Goal: Obtain resource: Download file/media

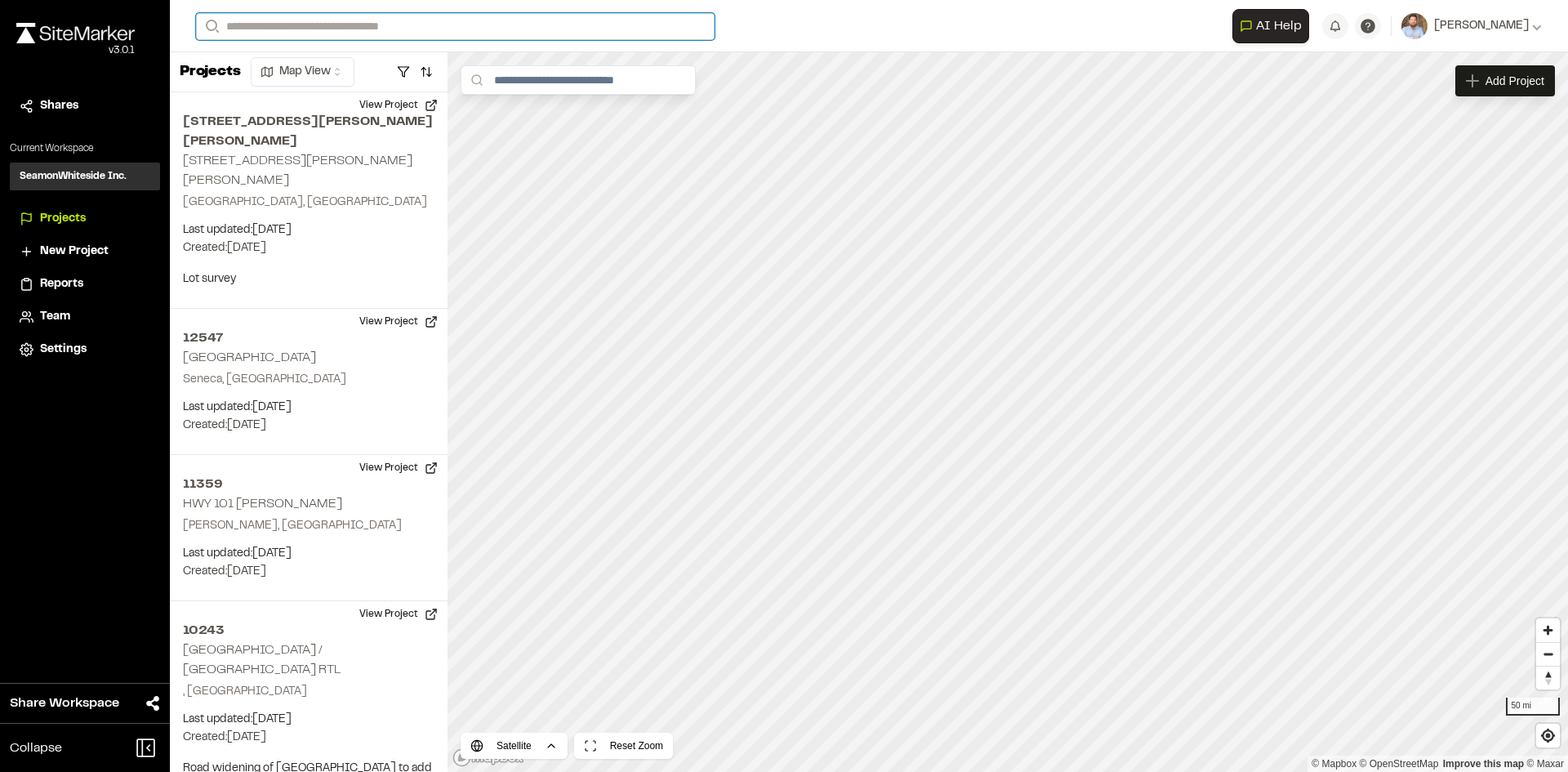
click at [279, 18] on input "Search" at bounding box center [456, 26] width 519 height 27
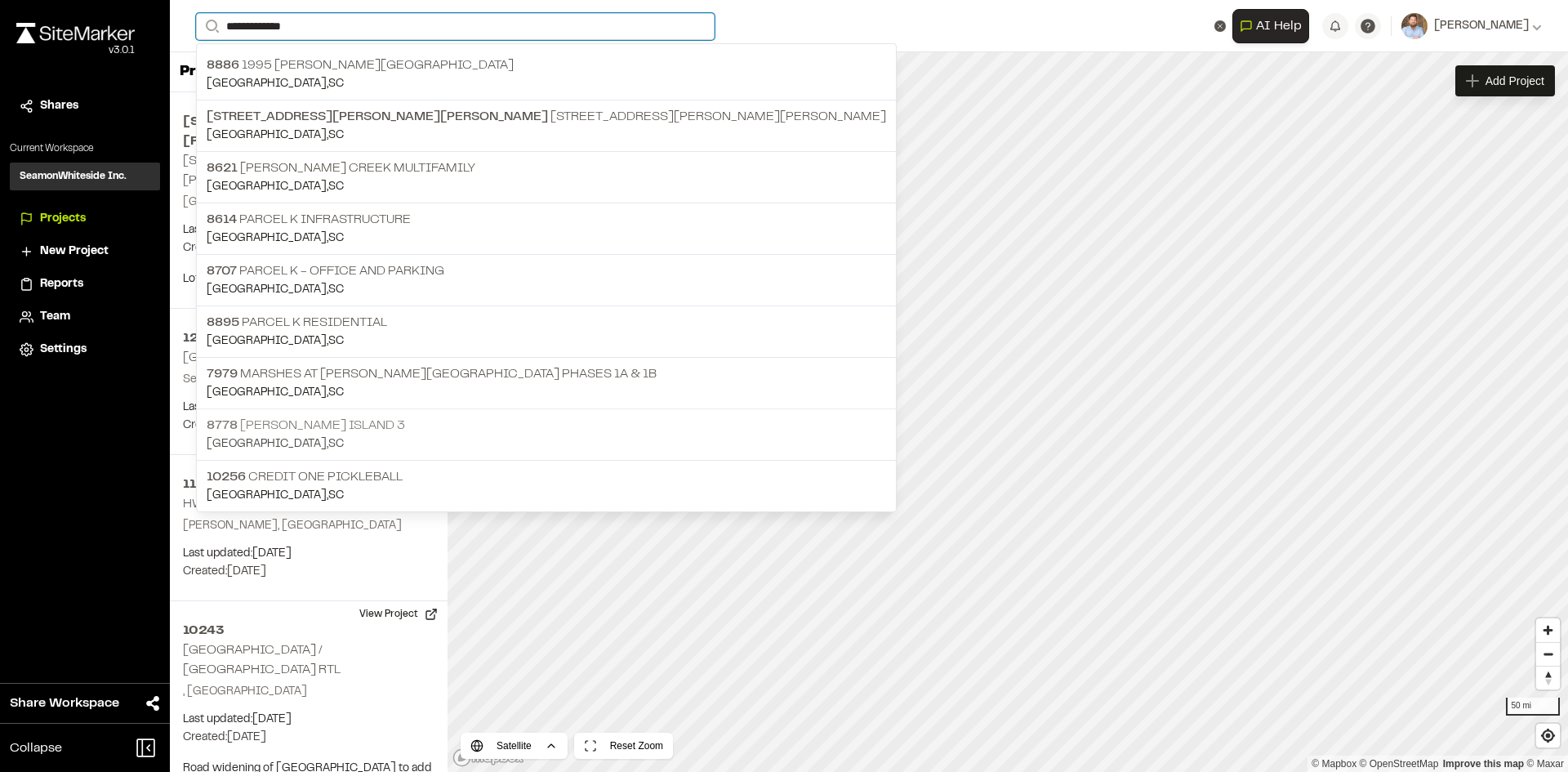
type input "**********"
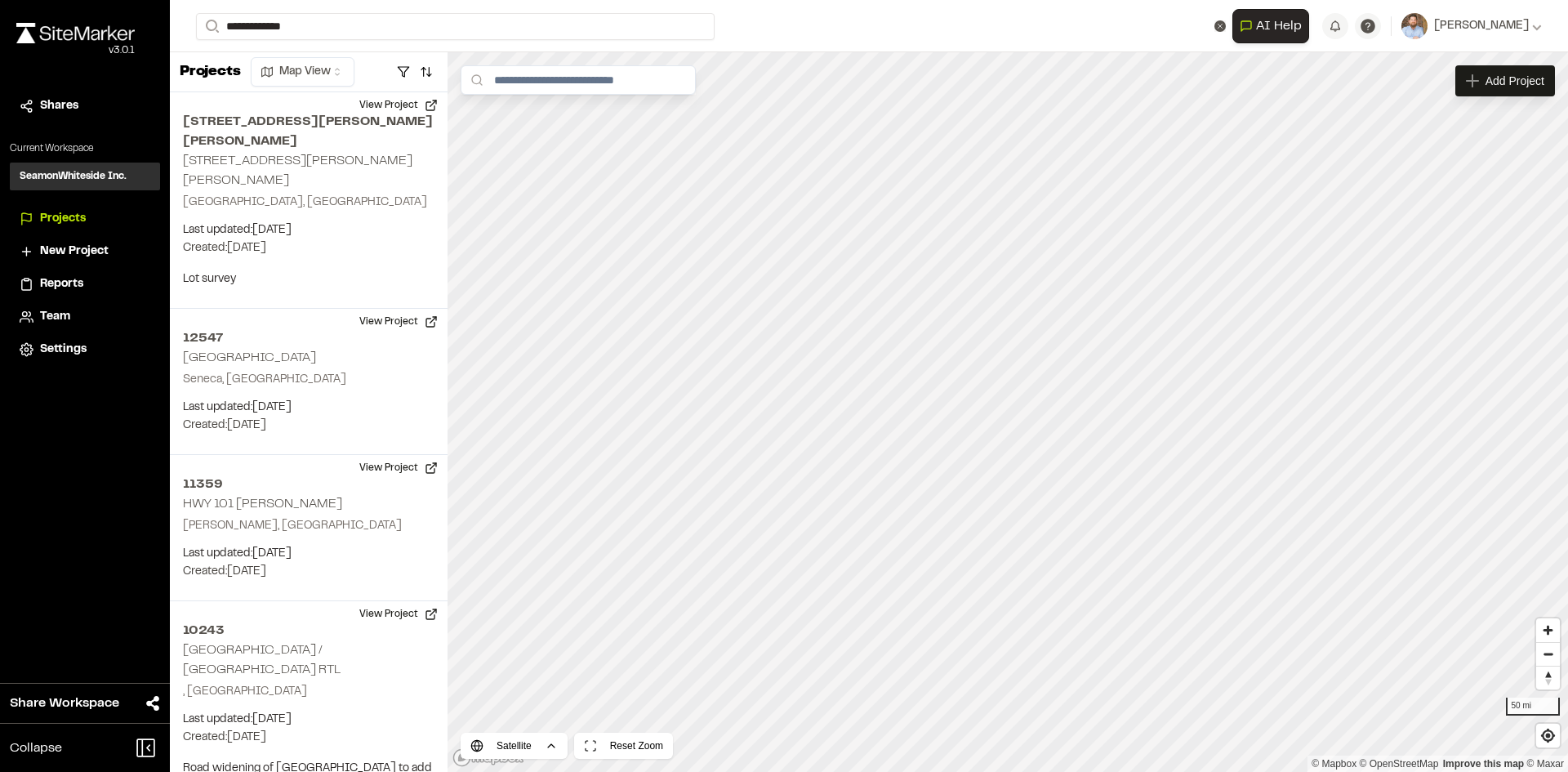
click at [369, 435] on p "[GEOGRAPHIC_DATA] , [GEOGRAPHIC_DATA]" at bounding box center [545, 444] width 679 height 18
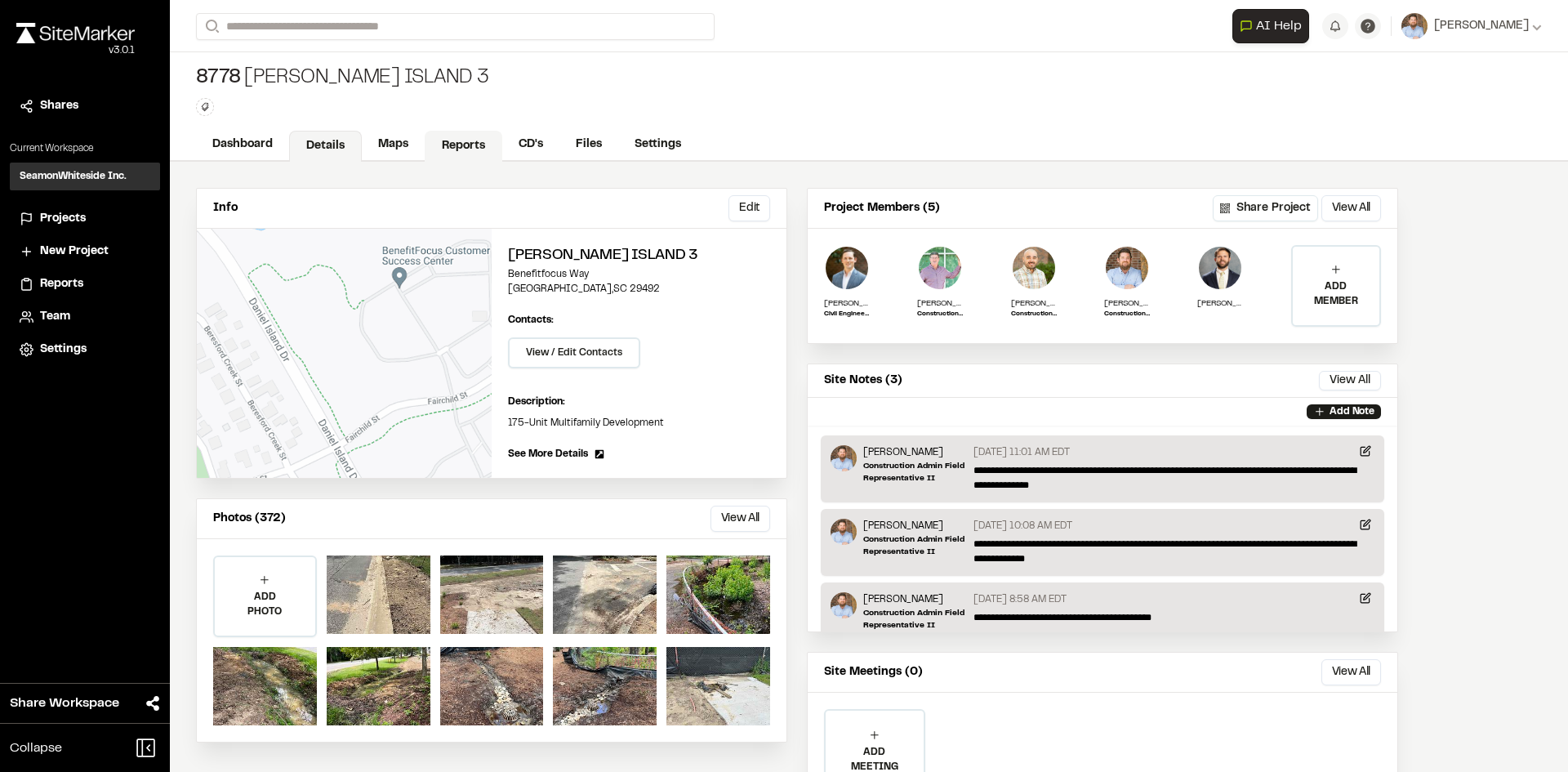
click at [463, 142] on link "Reports" at bounding box center [462, 147] width 77 height 31
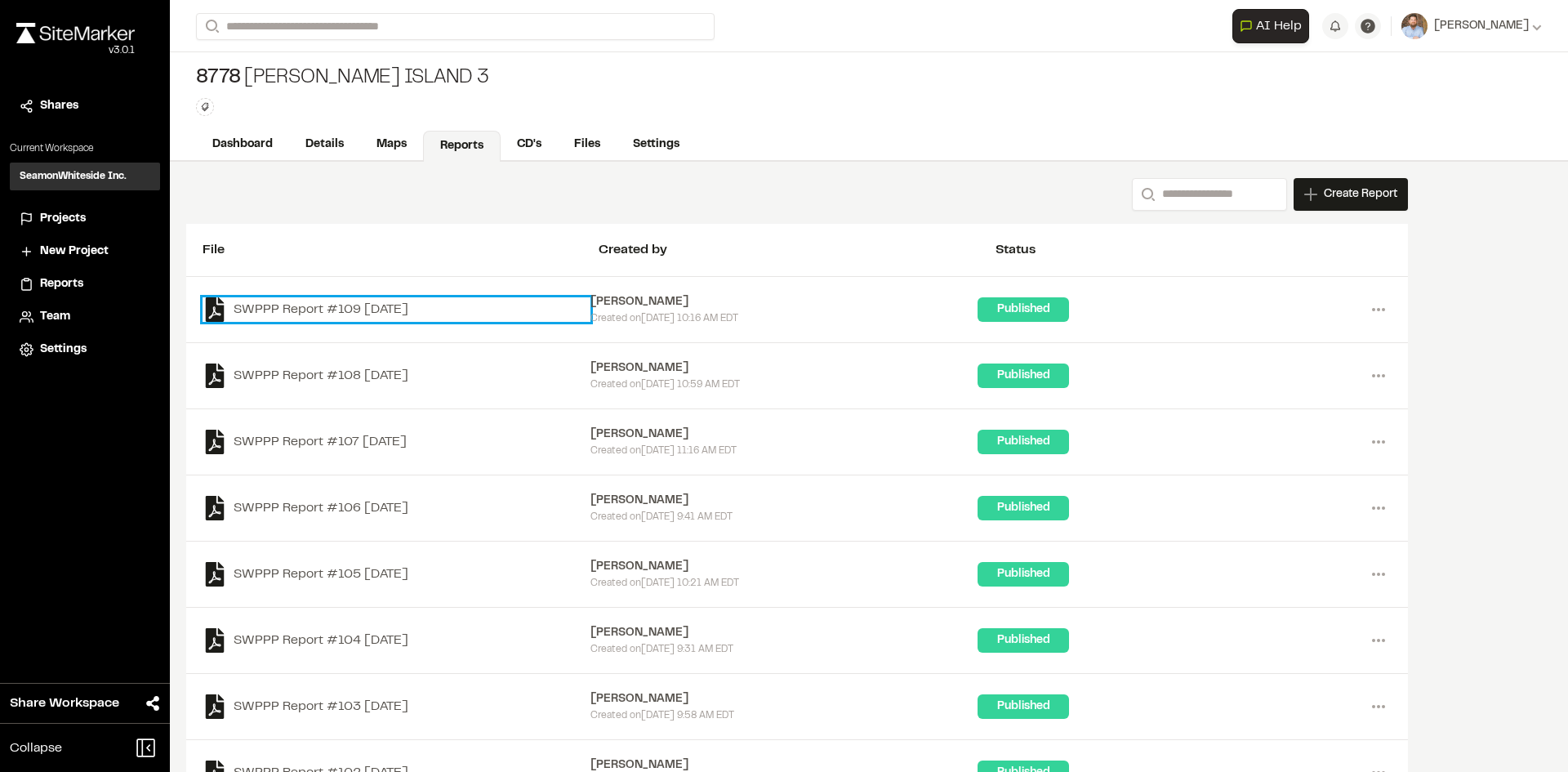
click at [419, 309] on link "SWPPP Report #109 [DATE]" at bounding box center [396, 309] width 388 height 24
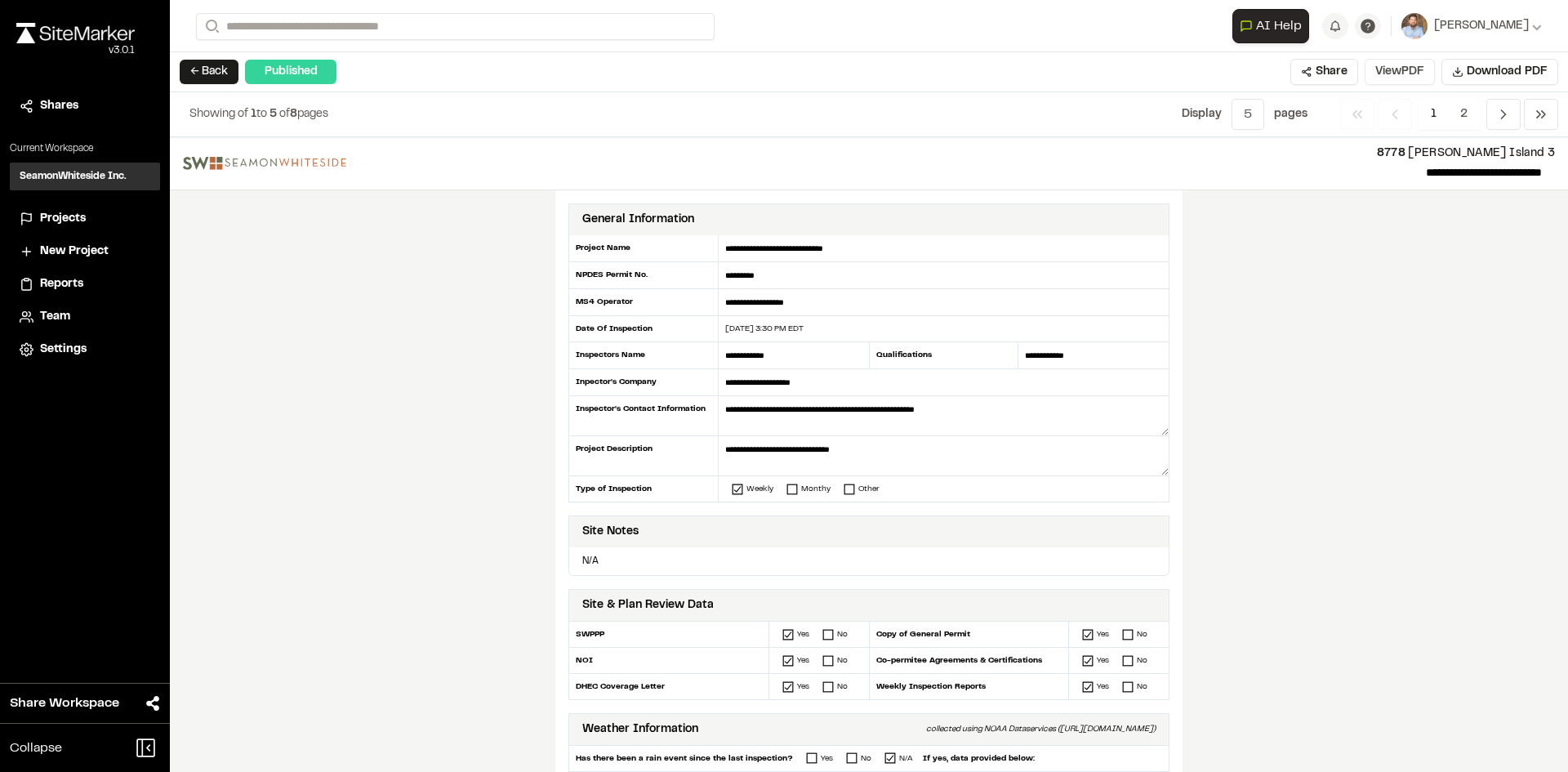
click at [1400, 69] on button "View PDF" at bounding box center [1400, 71] width 70 height 26
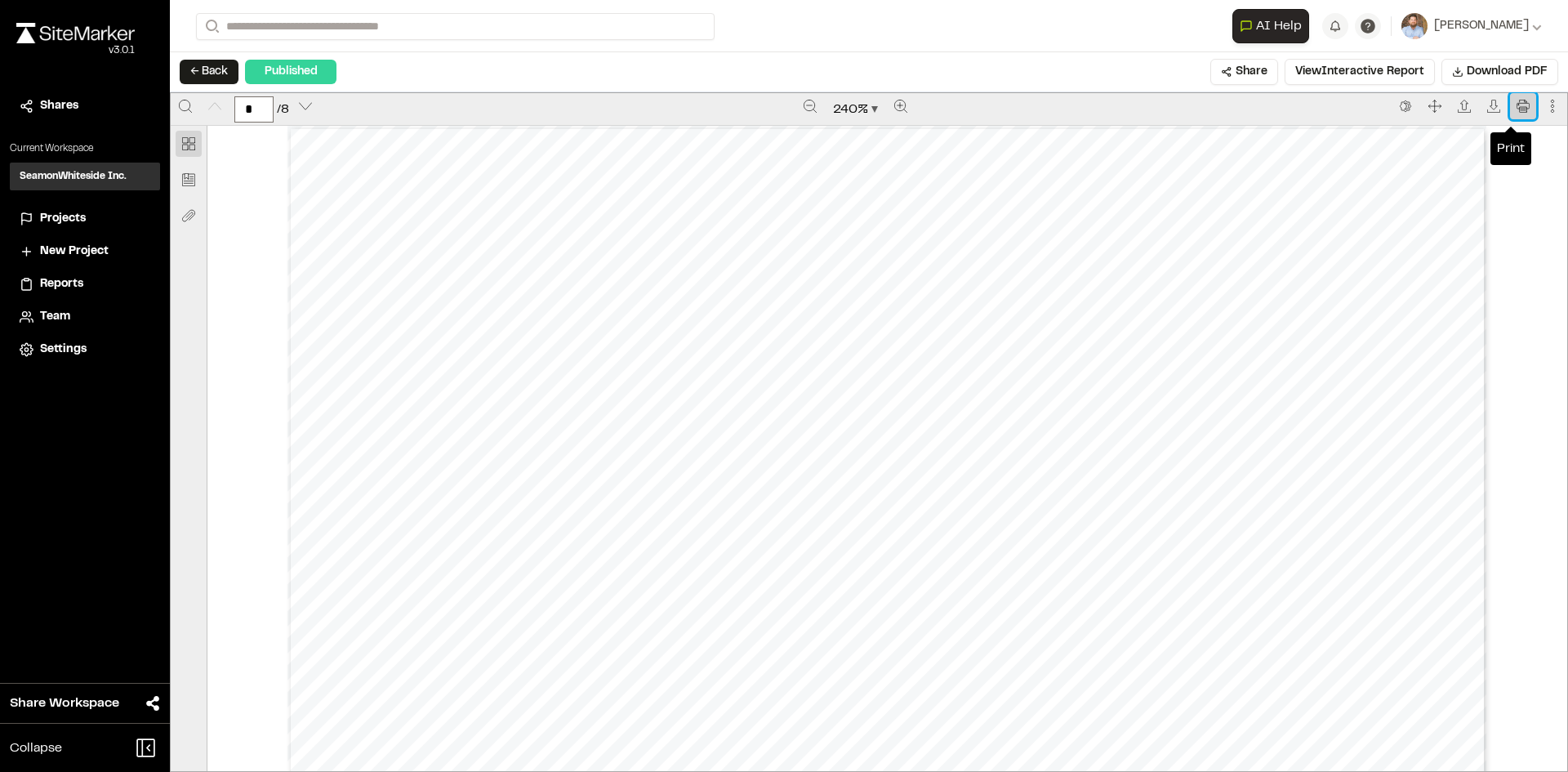
click at [1516, 110] on icon "Print" at bounding box center [1522, 106] width 13 height 13
click at [70, 218] on span "Projects" at bounding box center [63, 219] width 46 height 18
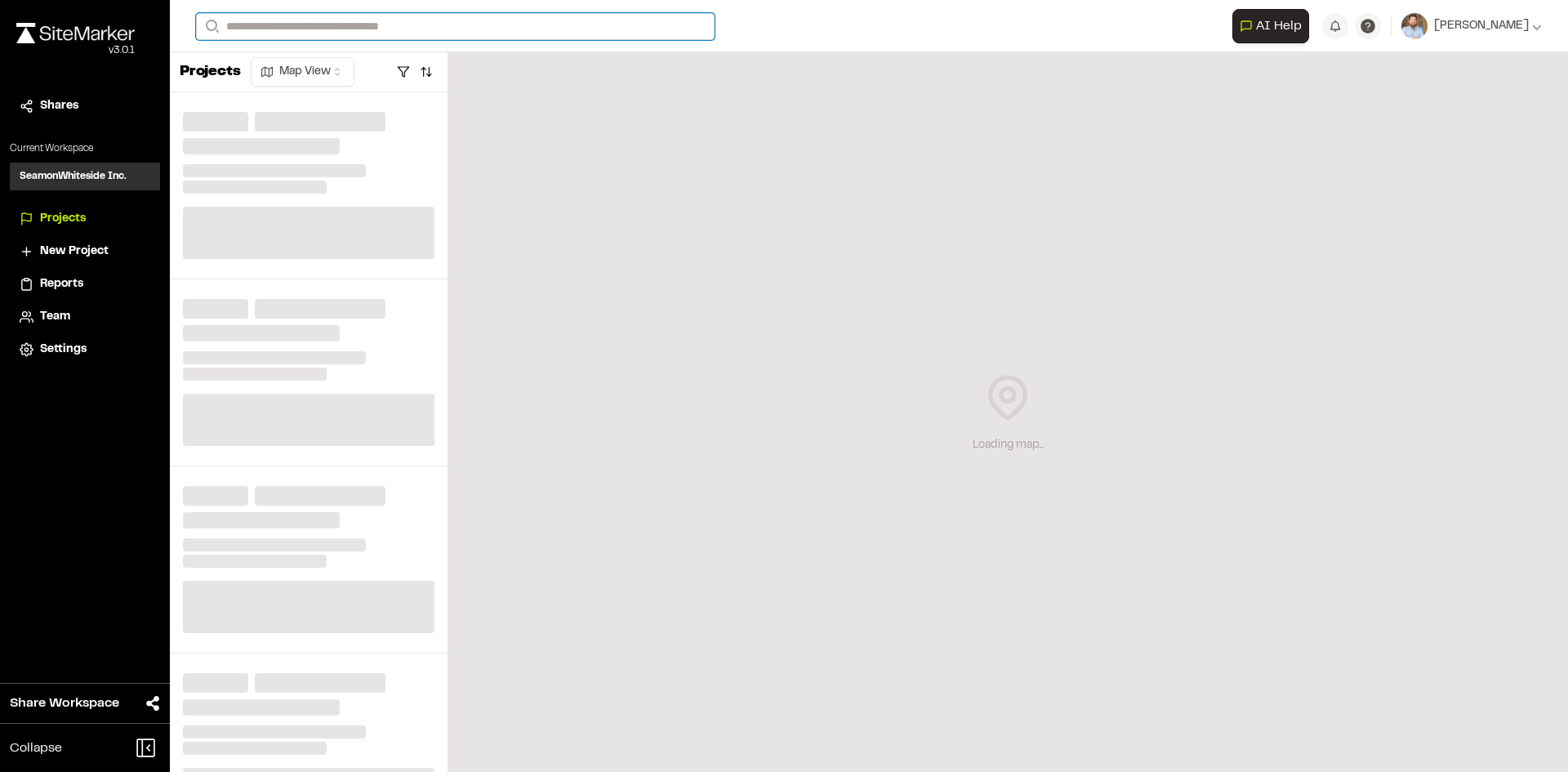
click at [370, 17] on input "Search" at bounding box center [456, 26] width 519 height 27
click at [372, 23] on input "Search" at bounding box center [456, 26] width 519 height 27
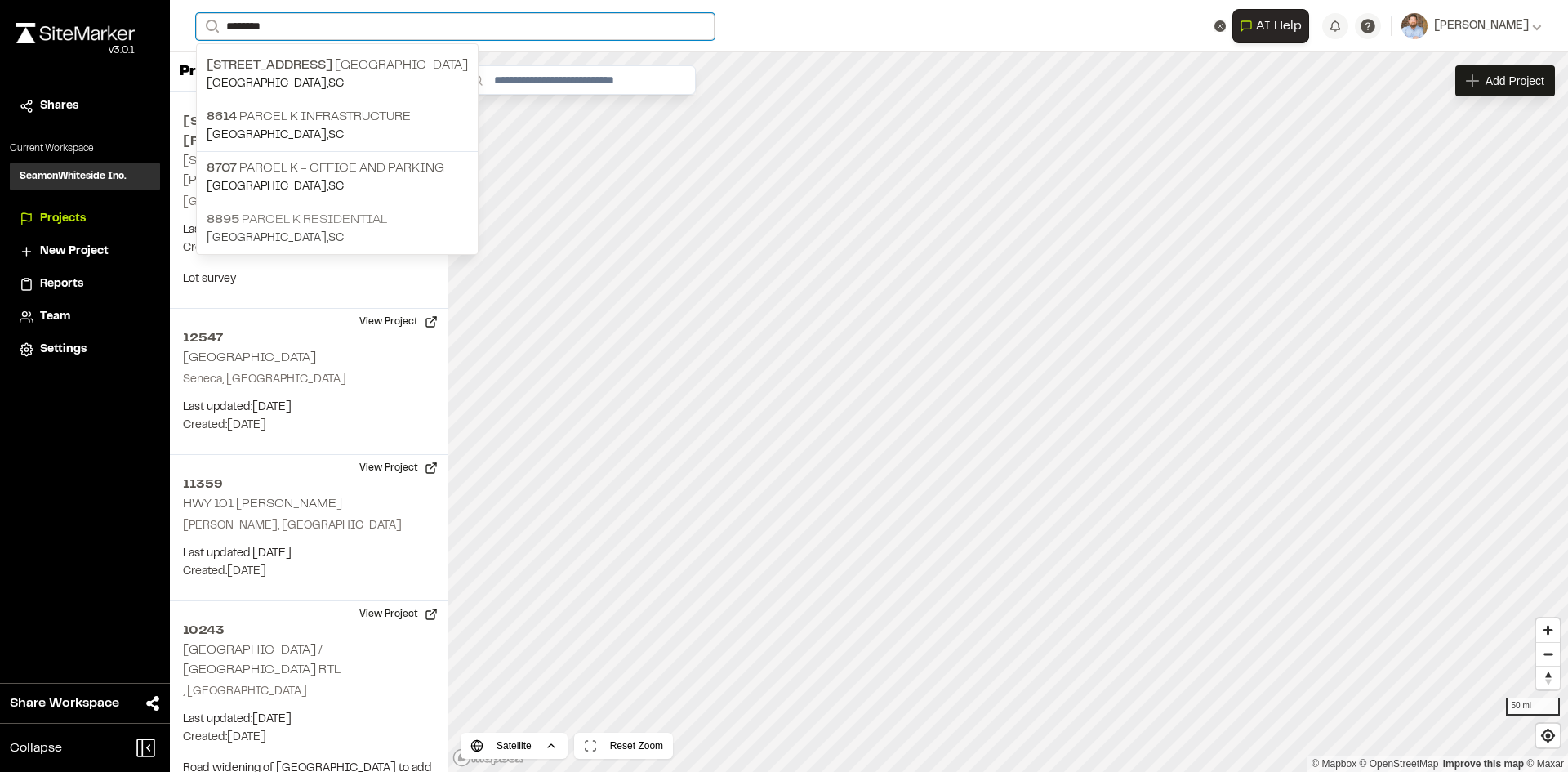
type input "********"
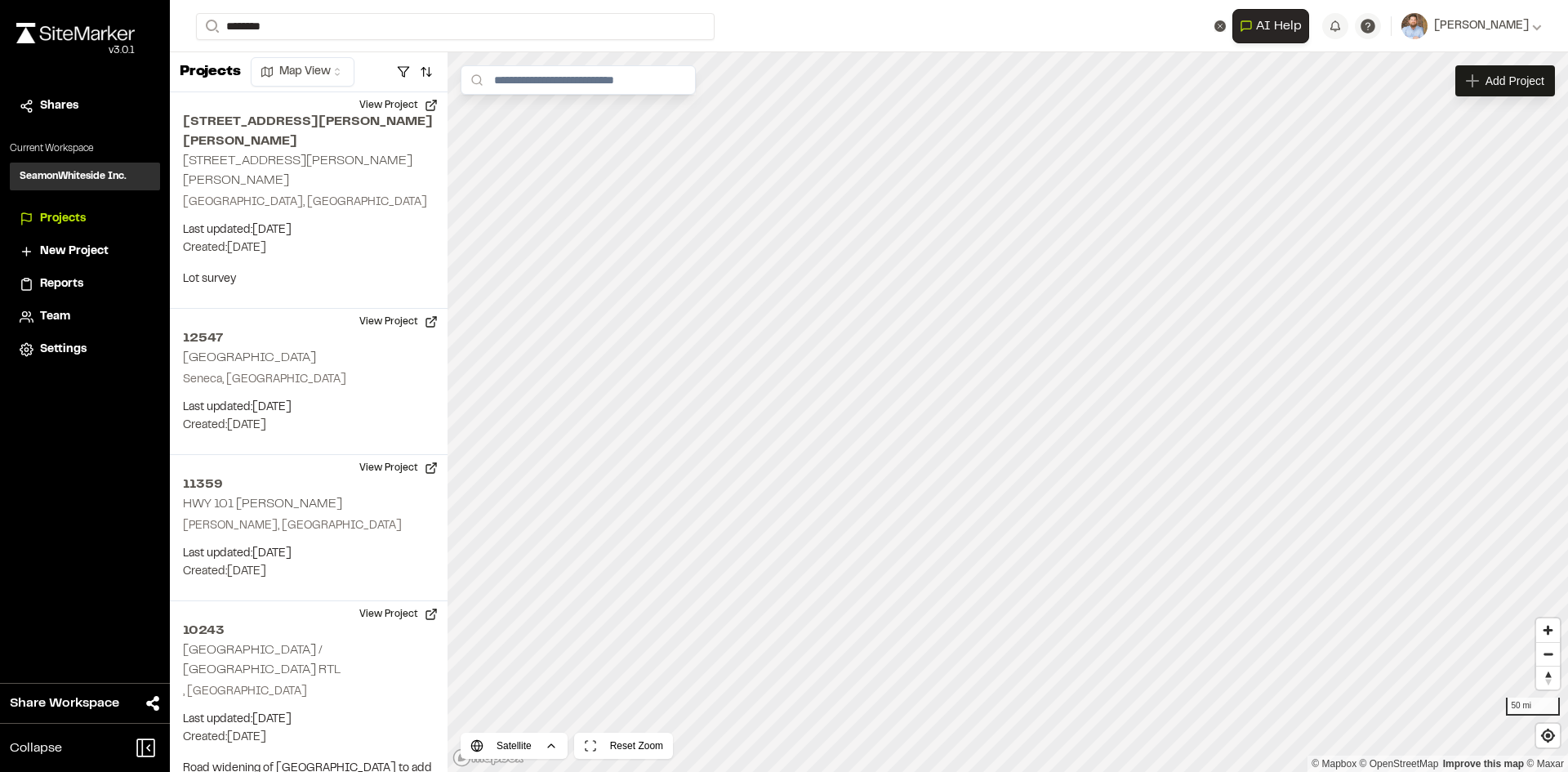
click at [329, 230] on p "[GEOGRAPHIC_DATA] , [GEOGRAPHIC_DATA]" at bounding box center [336, 238] width 261 height 18
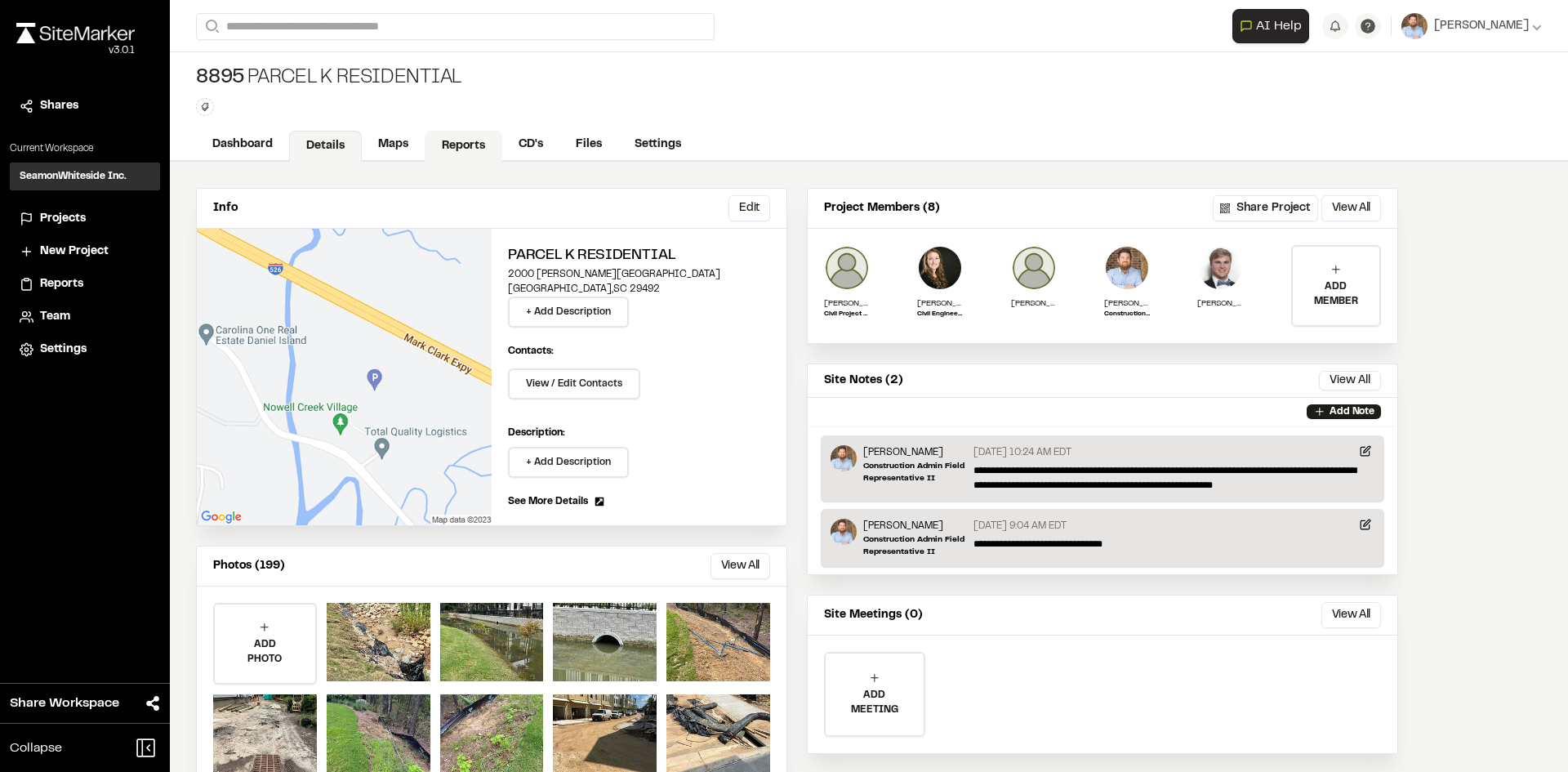
click at [460, 147] on link "Reports" at bounding box center [462, 147] width 77 height 31
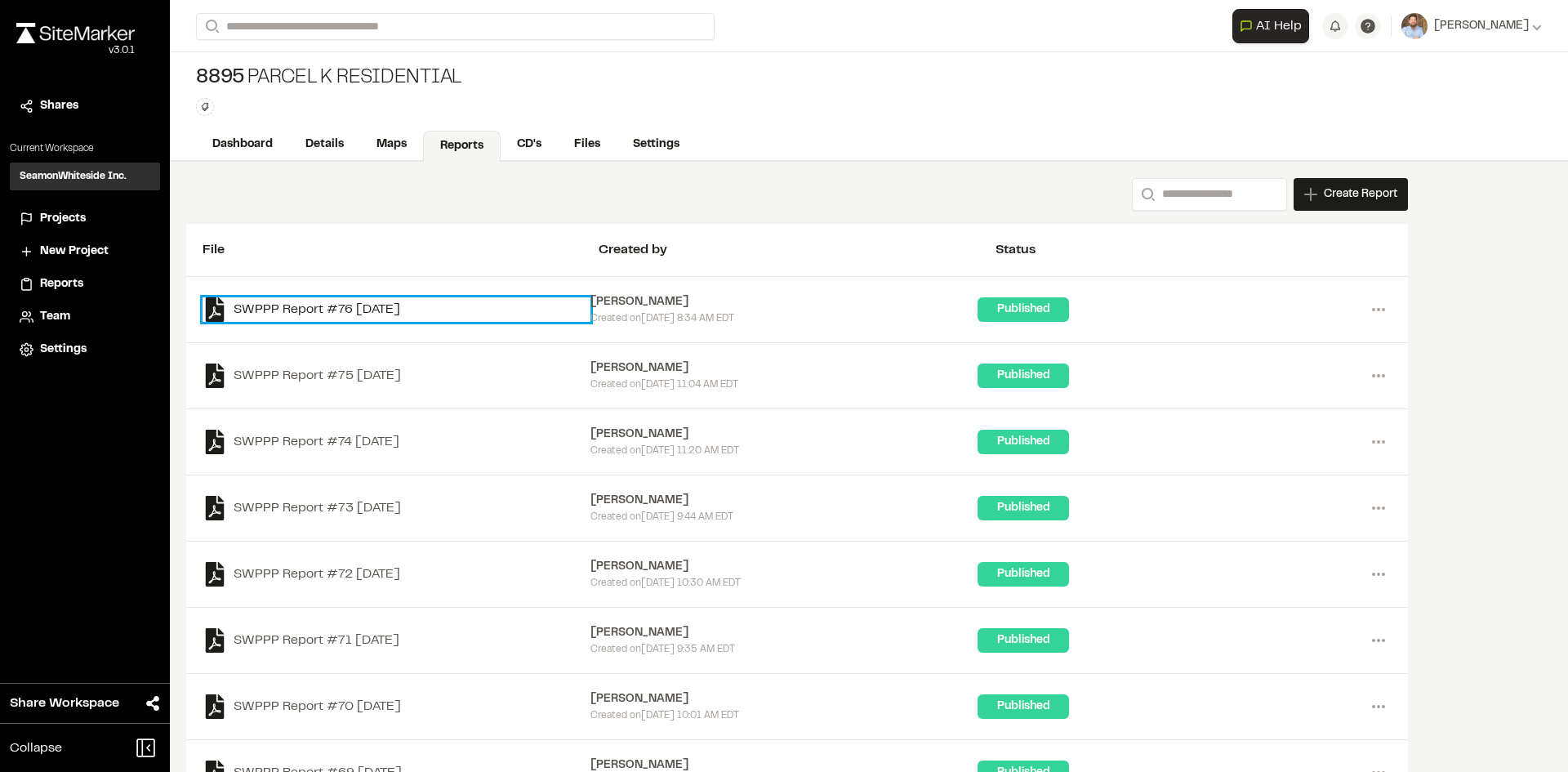
click at [400, 310] on link "SWPPP Report #76 [DATE]" at bounding box center [396, 309] width 388 height 24
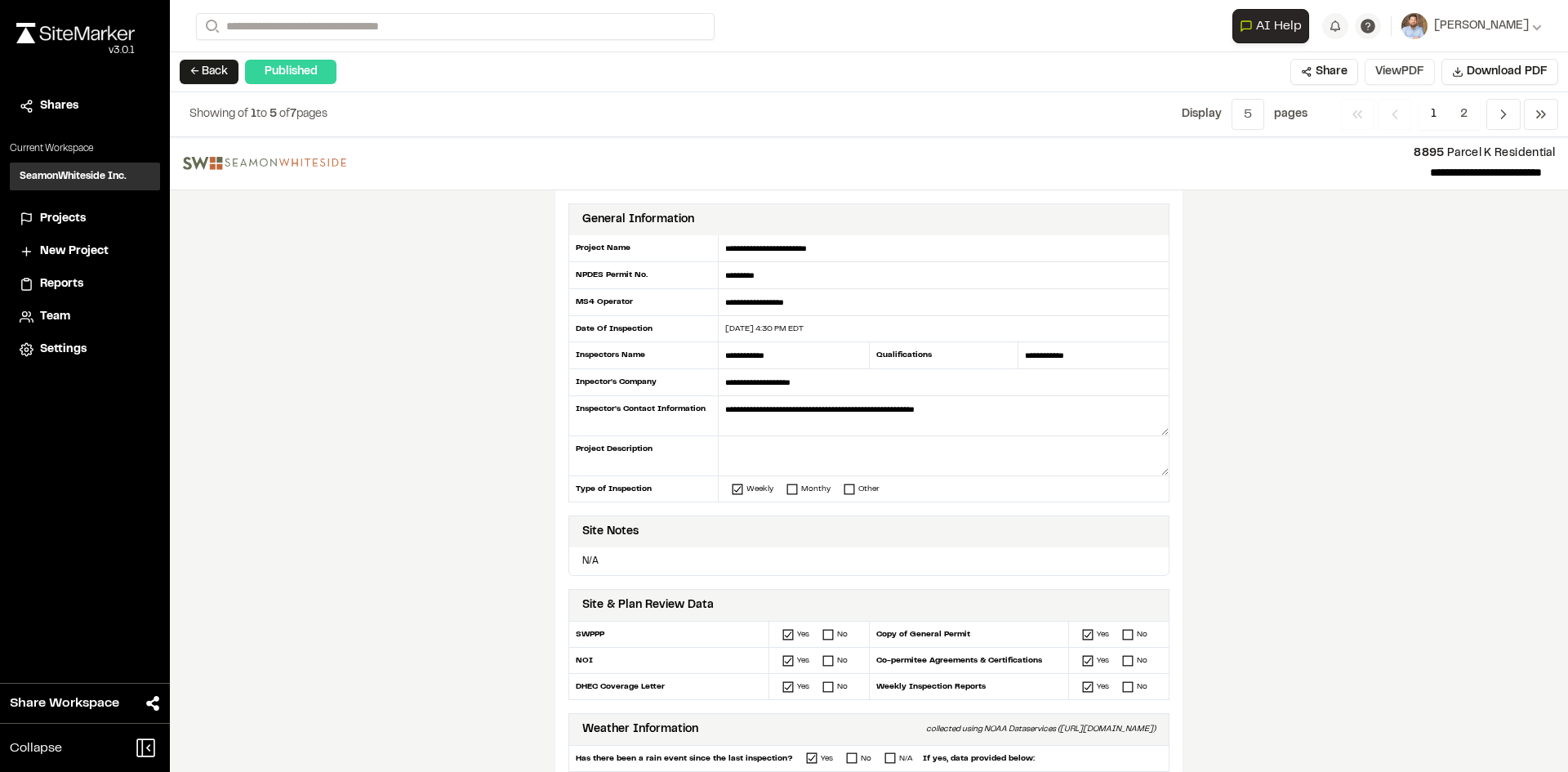
click at [1401, 73] on button "View PDF" at bounding box center [1400, 71] width 70 height 26
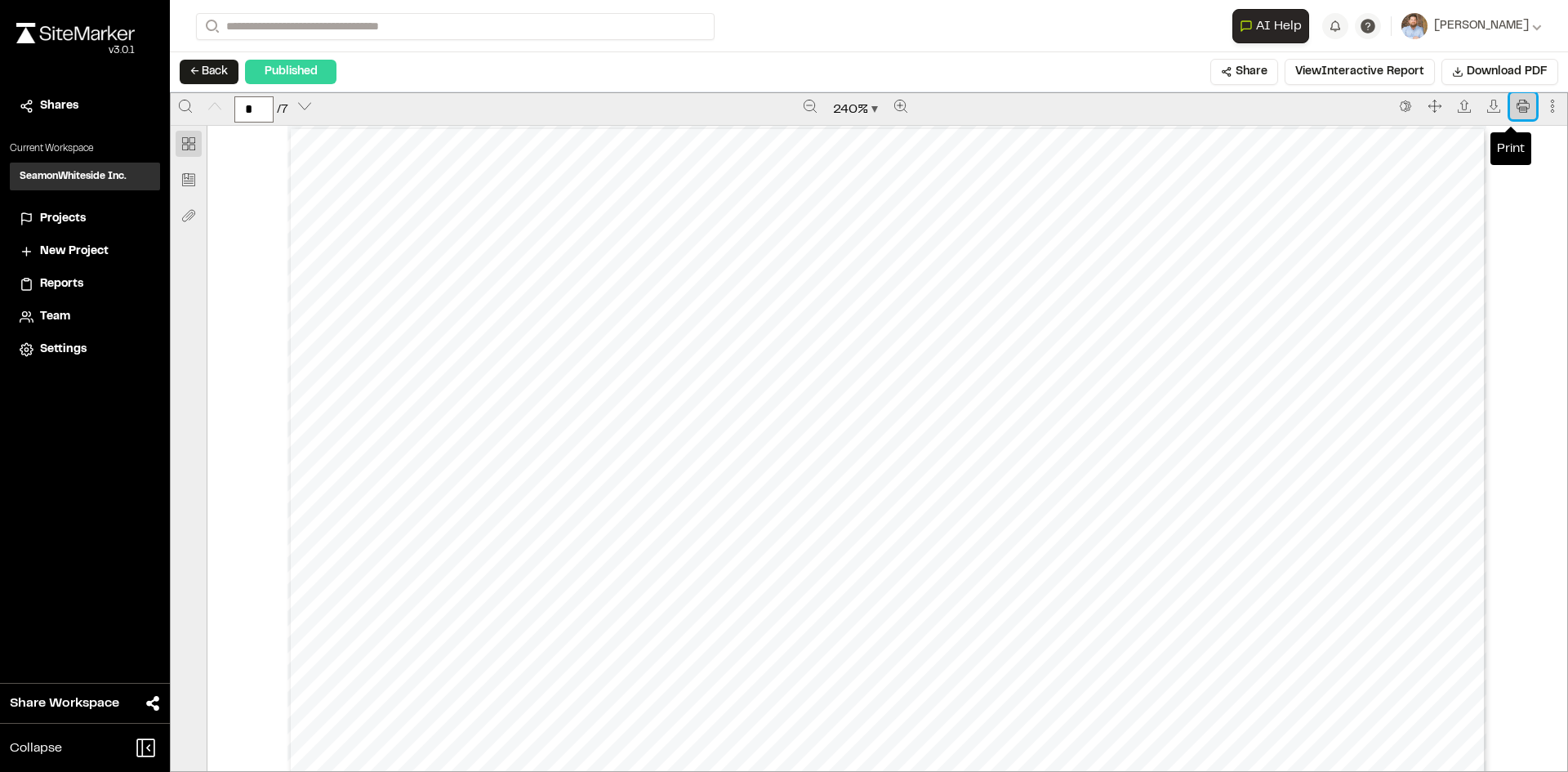
click at [1516, 107] on icon "Print" at bounding box center [1522, 106] width 13 height 13
click at [69, 221] on span "Projects" at bounding box center [63, 219] width 46 height 18
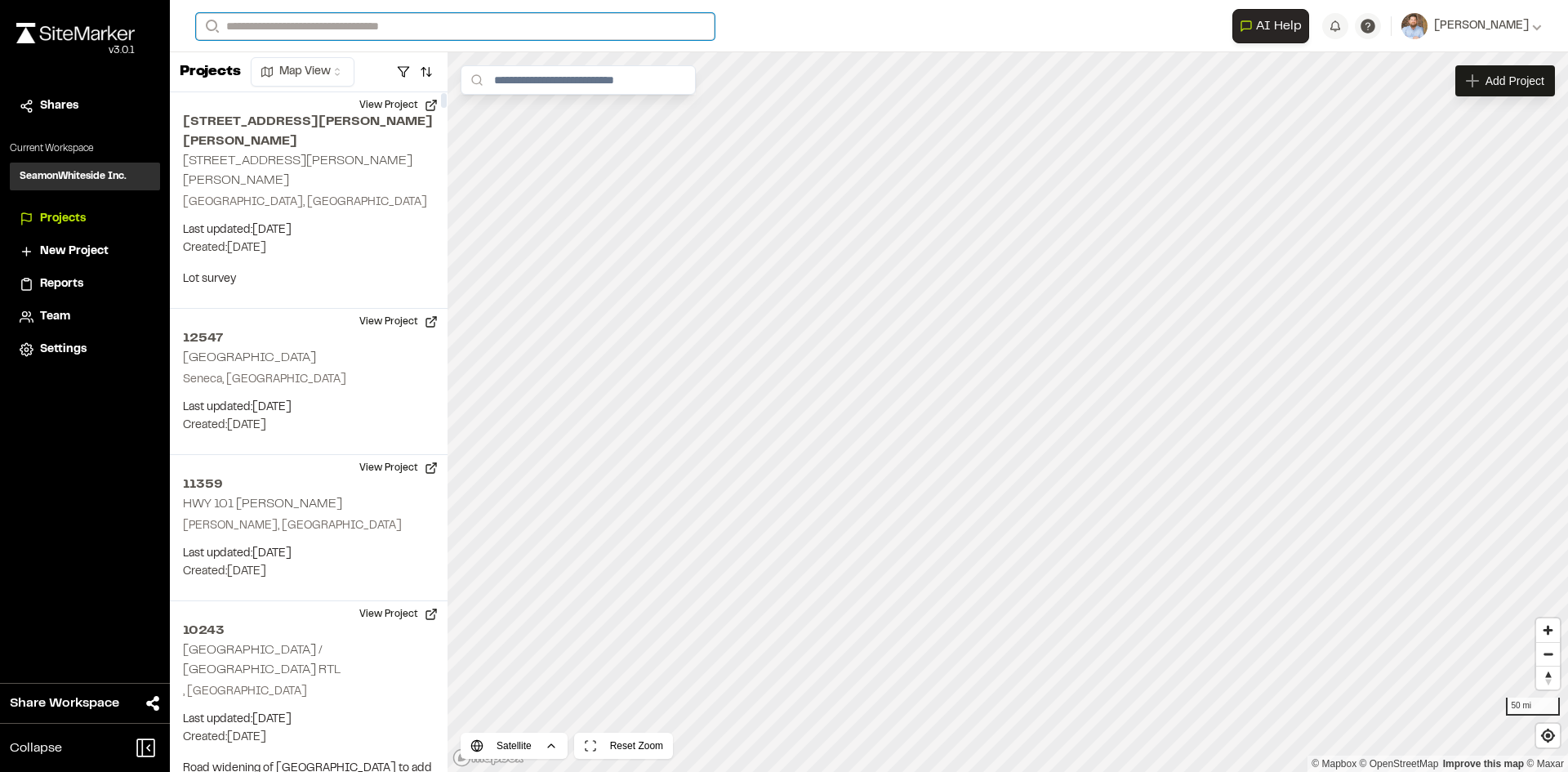
click at [285, 20] on input "Search" at bounding box center [456, 26] width 519 height 27
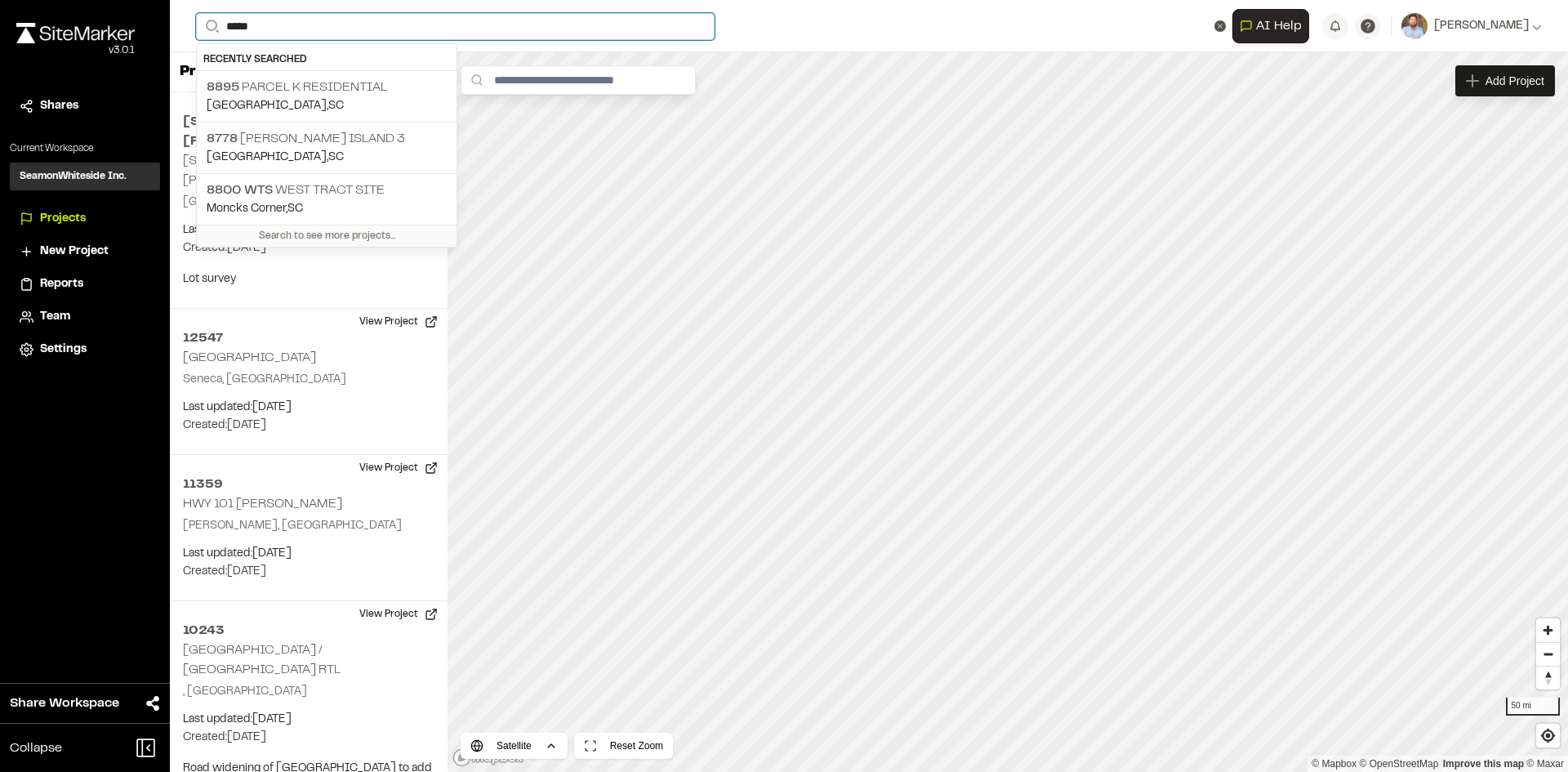
type input "*****"
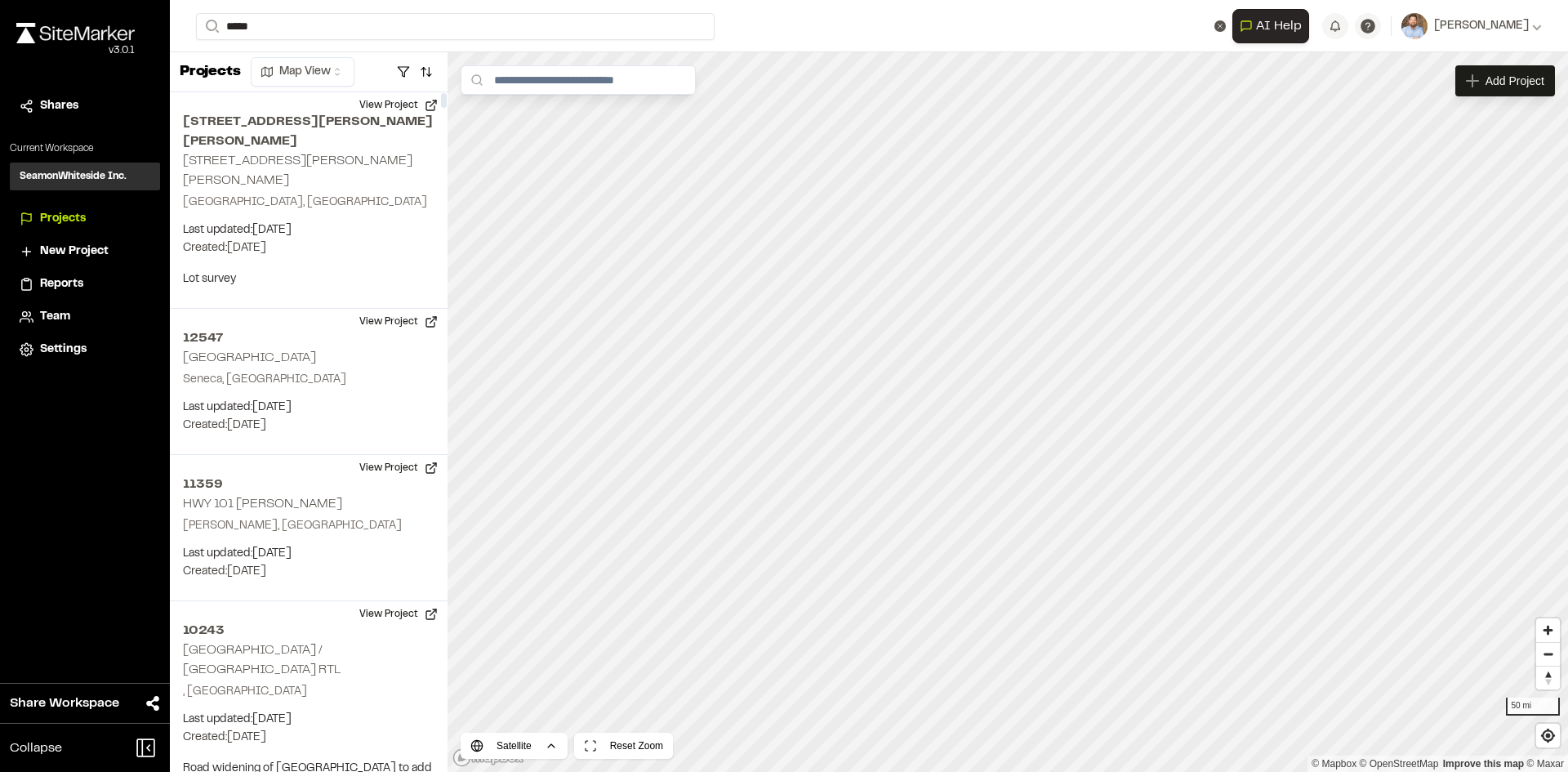
click at [326, 122] on p "8724 Towne at [PERSON_NAME][GEOGRAPHIC_DATA]" at bounding box center [451, 116] width 489 height 20
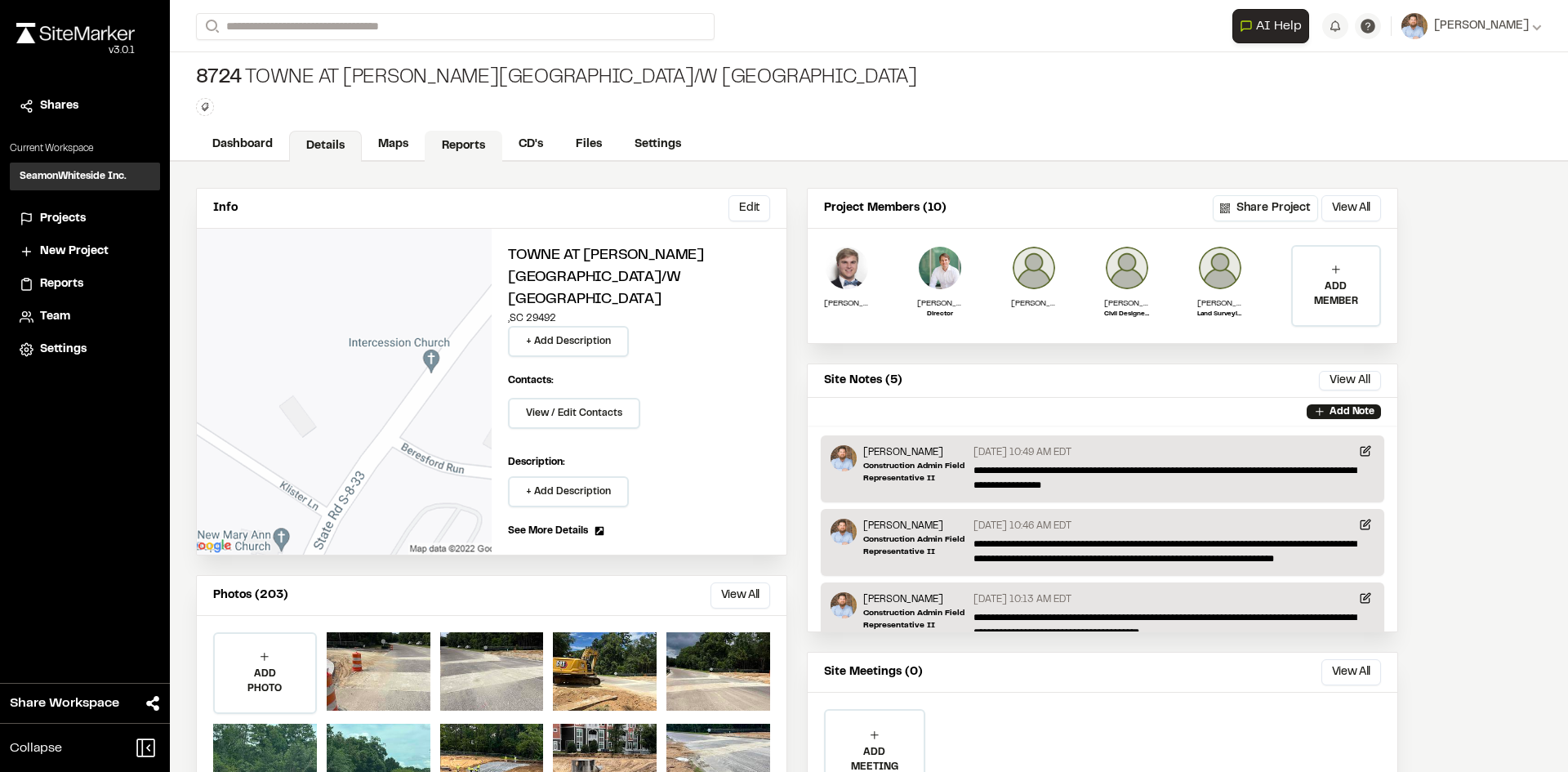
click at [452, 148] on link "Reports" at bounding box center [462, 147] width 77 height 31
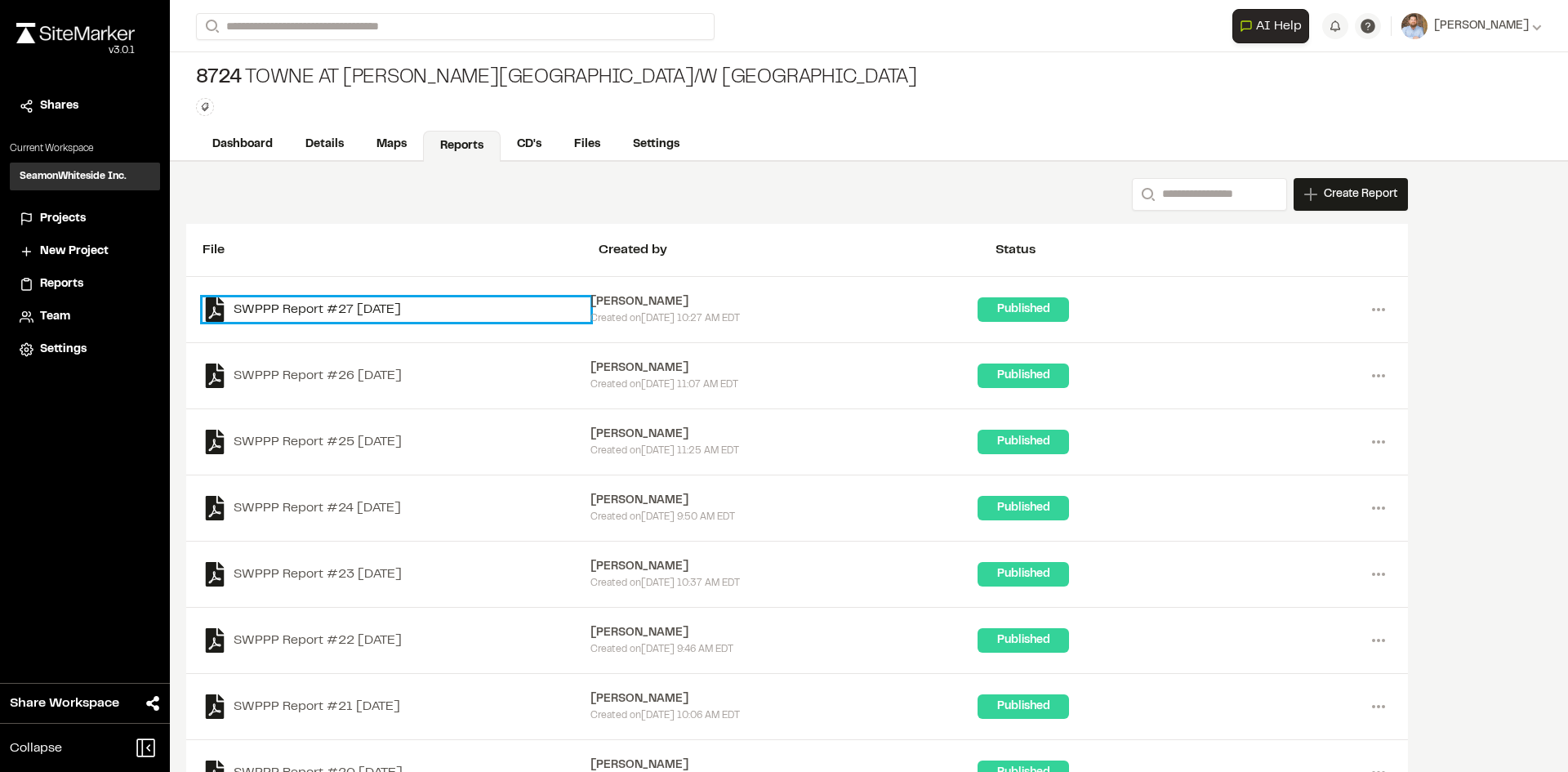
click at [404, 307] on link "SWPPP Report #27 [DATE]" at bounding box center [396, 309] width 388 height 24
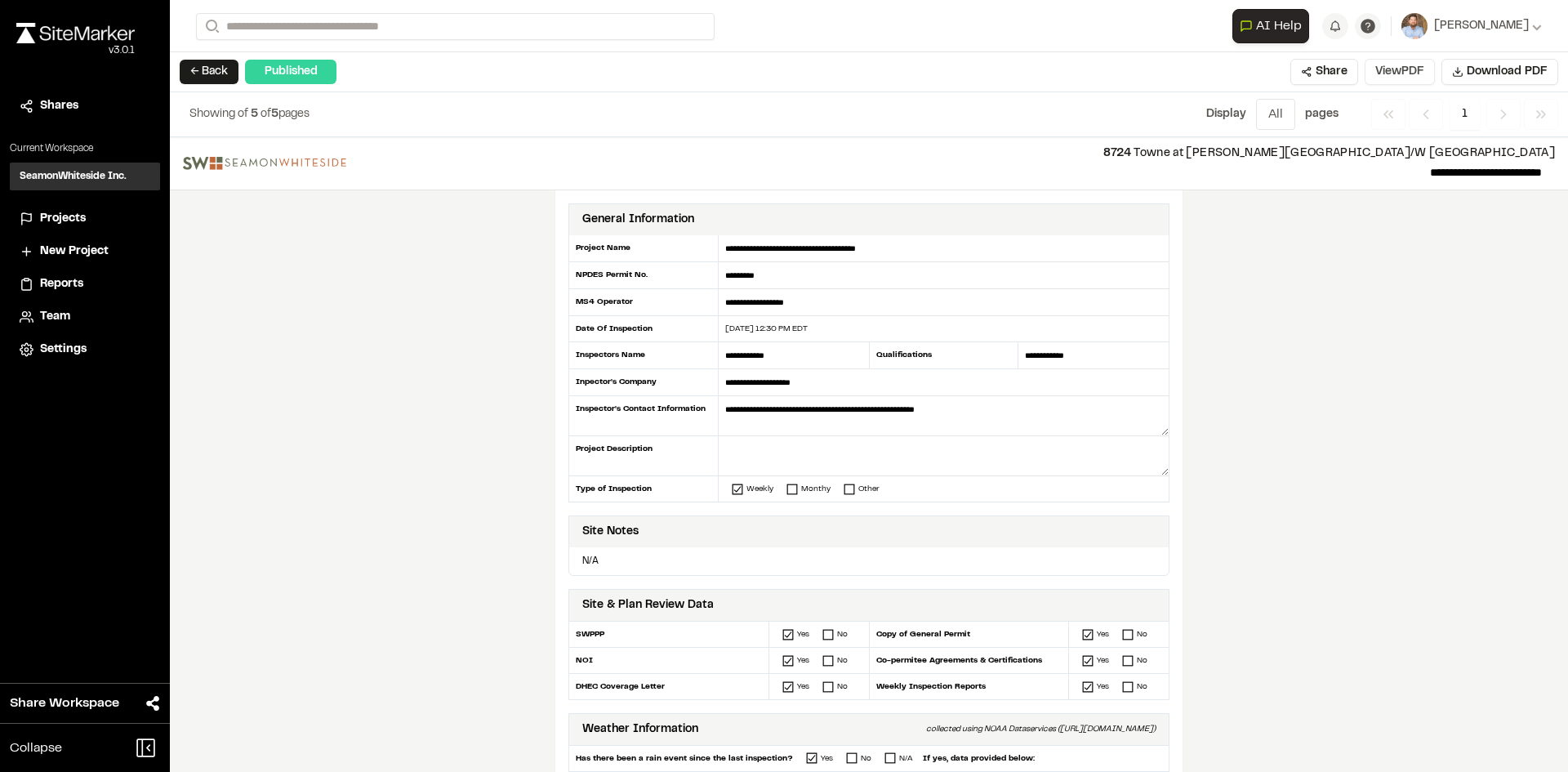
click at [1396, 76] on button "View PDF" at bounding box center [1400, 71] width 70 height 26
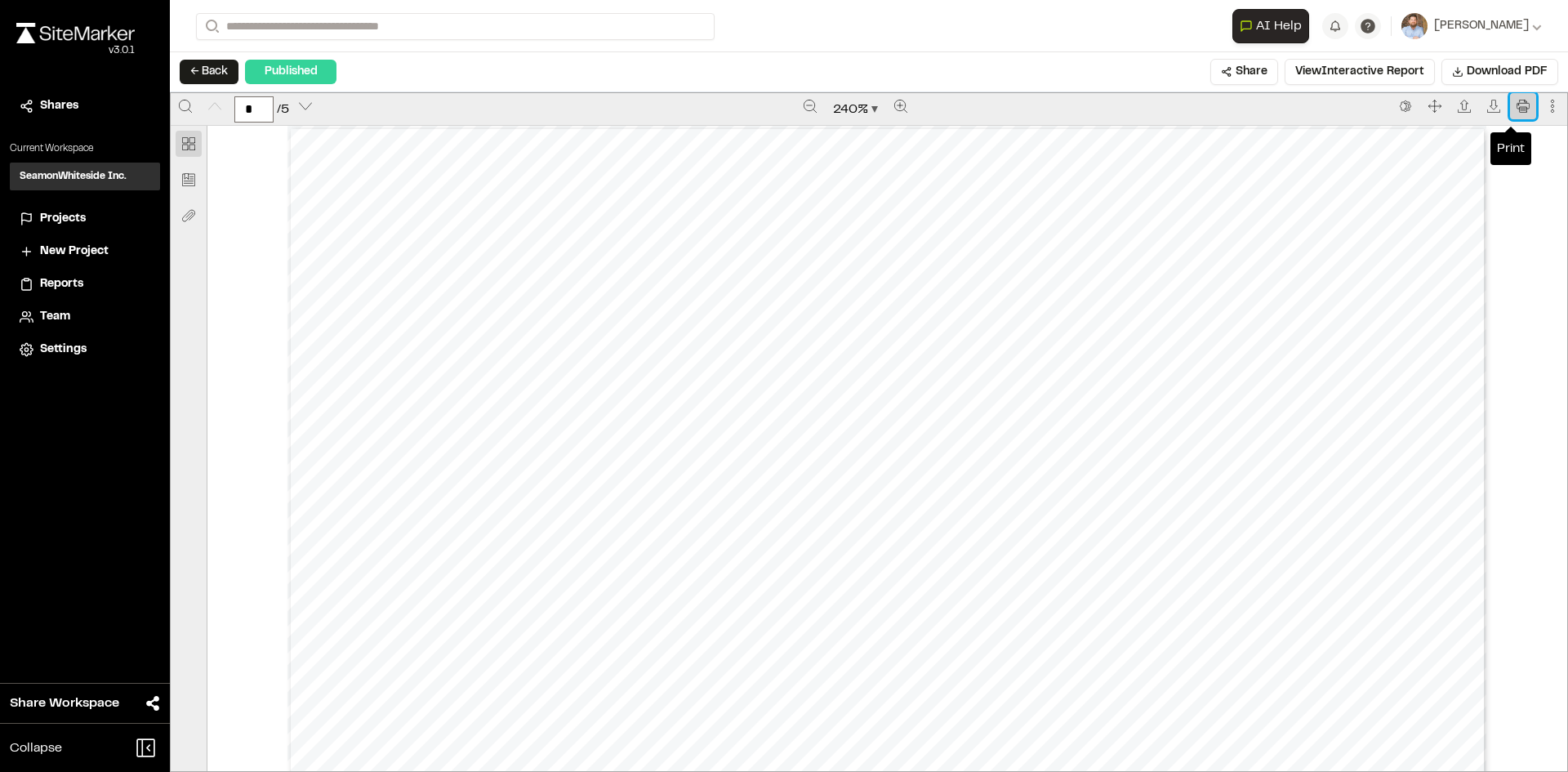
click at [1516, 107] on icon "Print" at bounding box center [1522, 106] width 13 height 13
click at [78, 218] on span "Projects" at bounding box center [63, 219] width 46 height 18
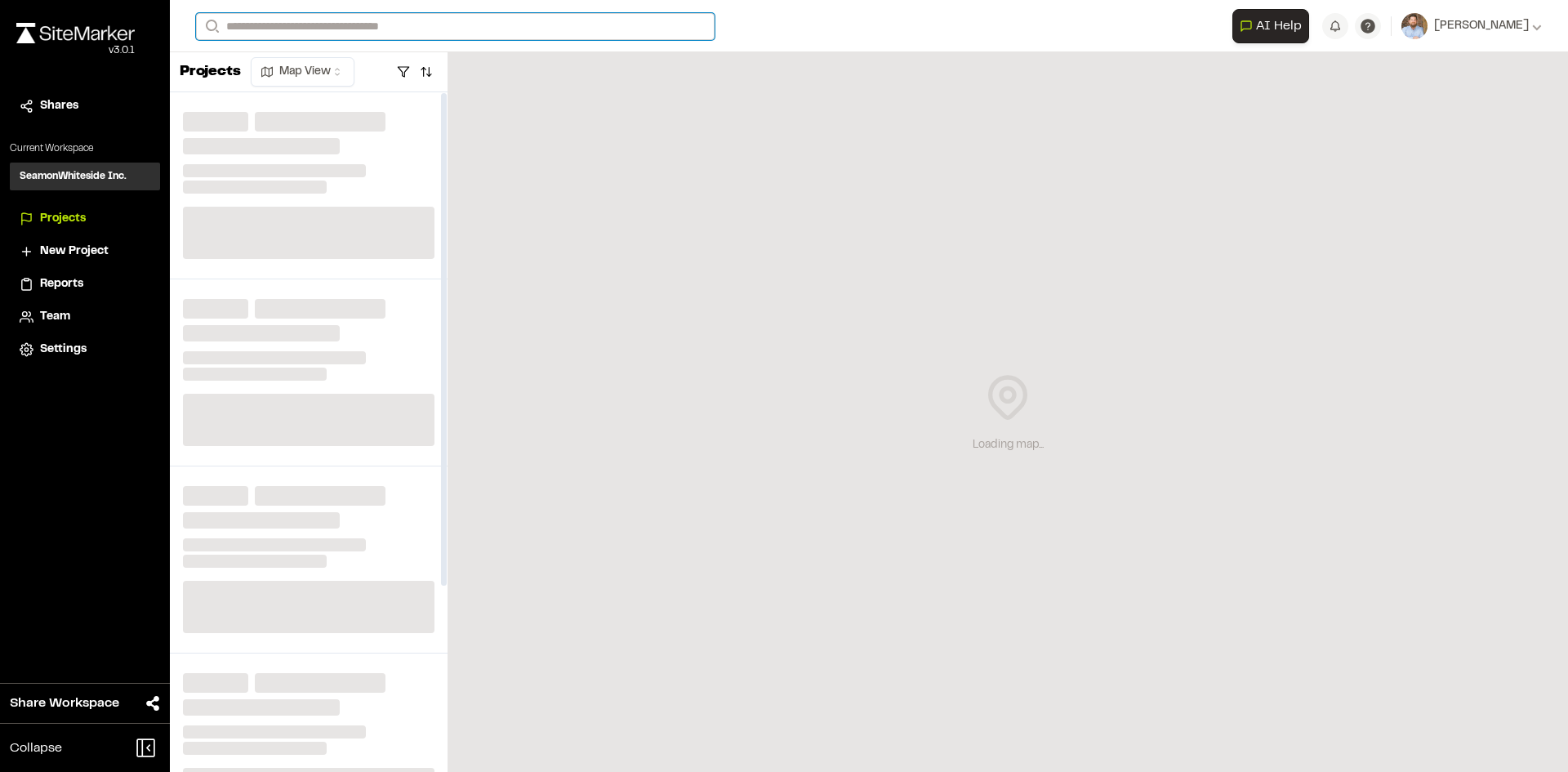
click at [349, 27] on input "Search" at bounding box center [456, 26] width 519 height 27
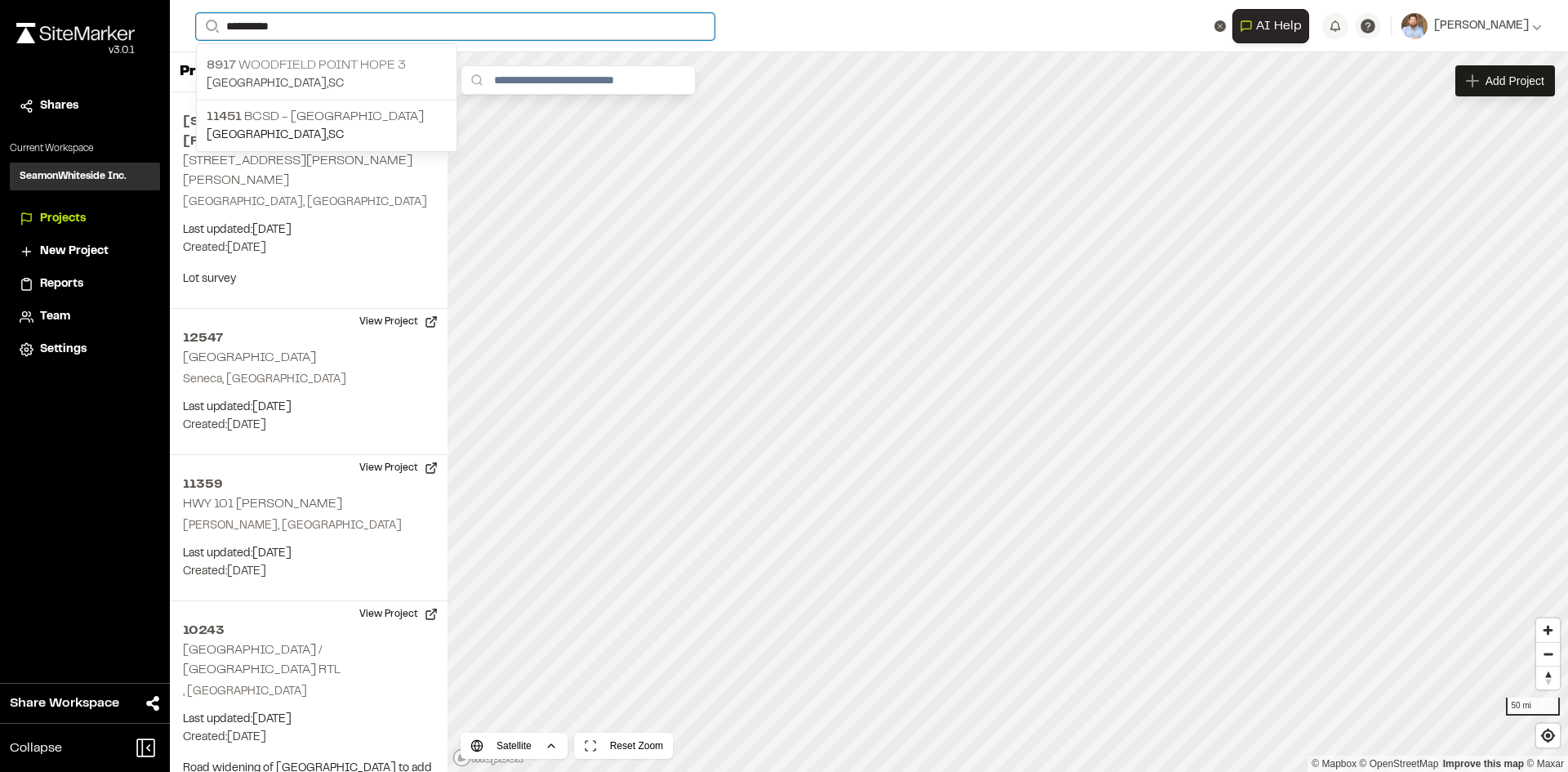
type input "**********"
click at [360, 60] on p "[STREET_ADDRESS]" at bounding box center [327, 65] width 240 height 20
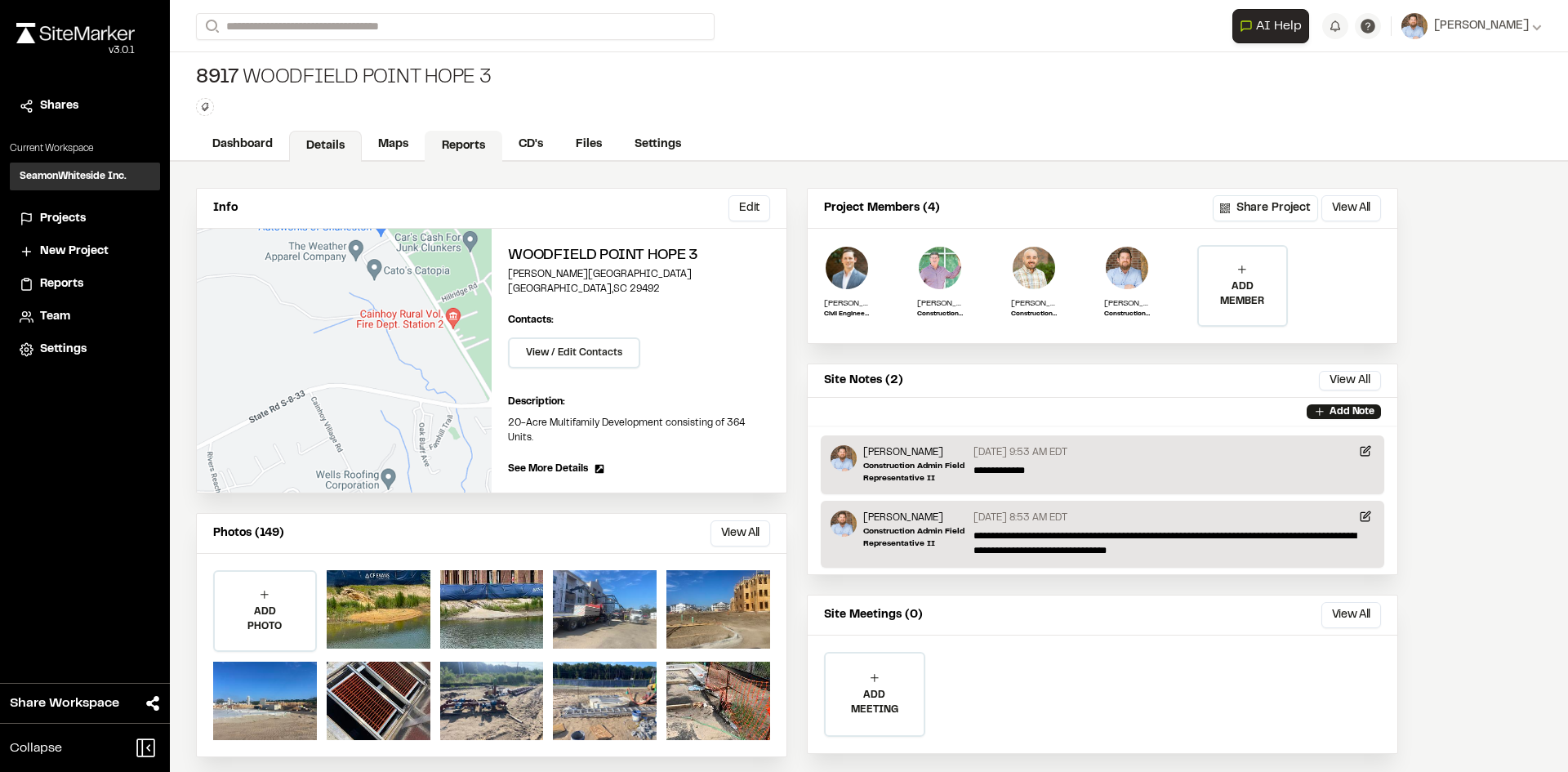
click at [455, 144] on link "Reports" at bounding box center [462, 147] width 77 height 31
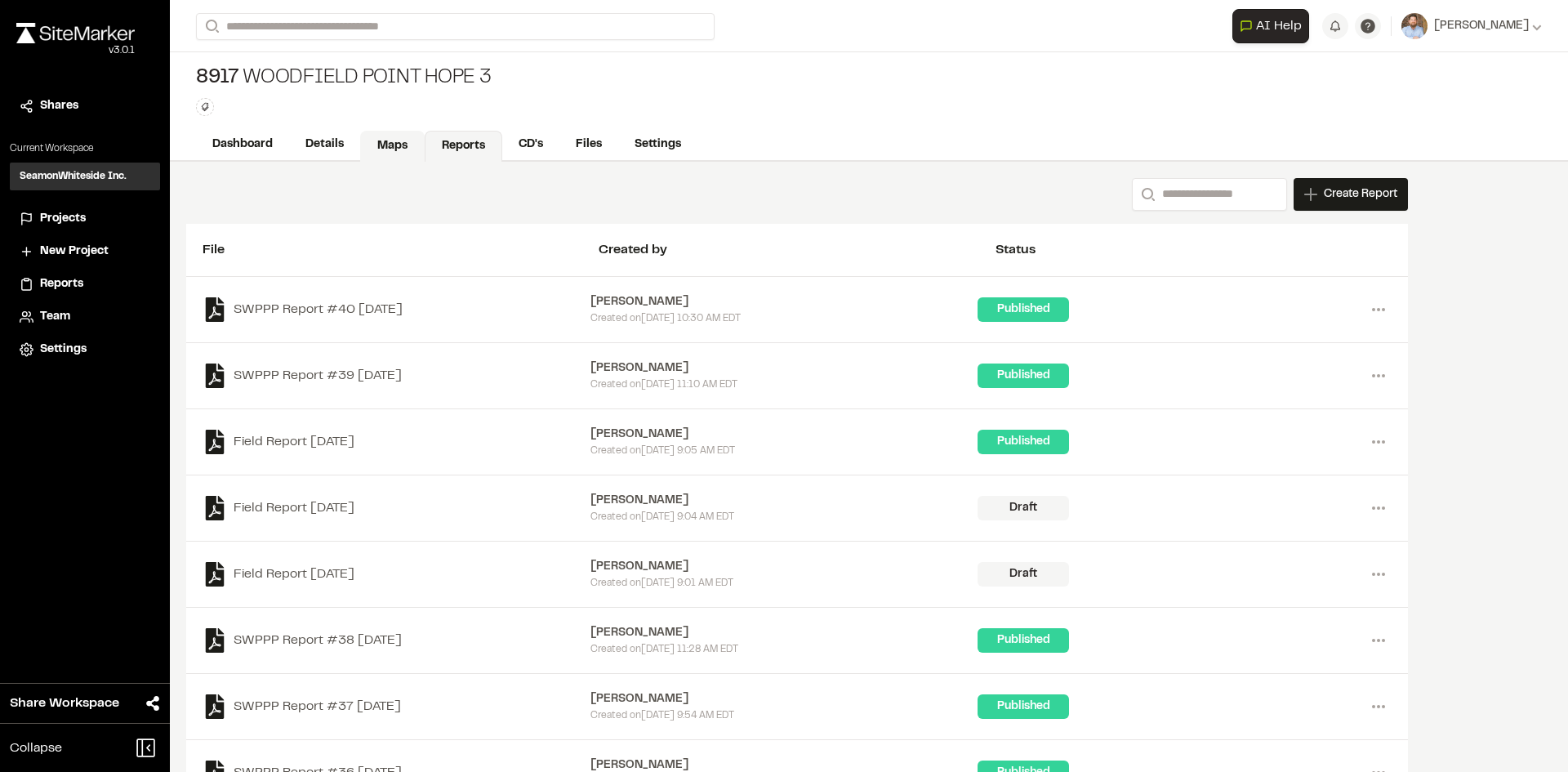
click at [394, 147] on link "Maps" at bounding box center [392, 147] width 65 height 31
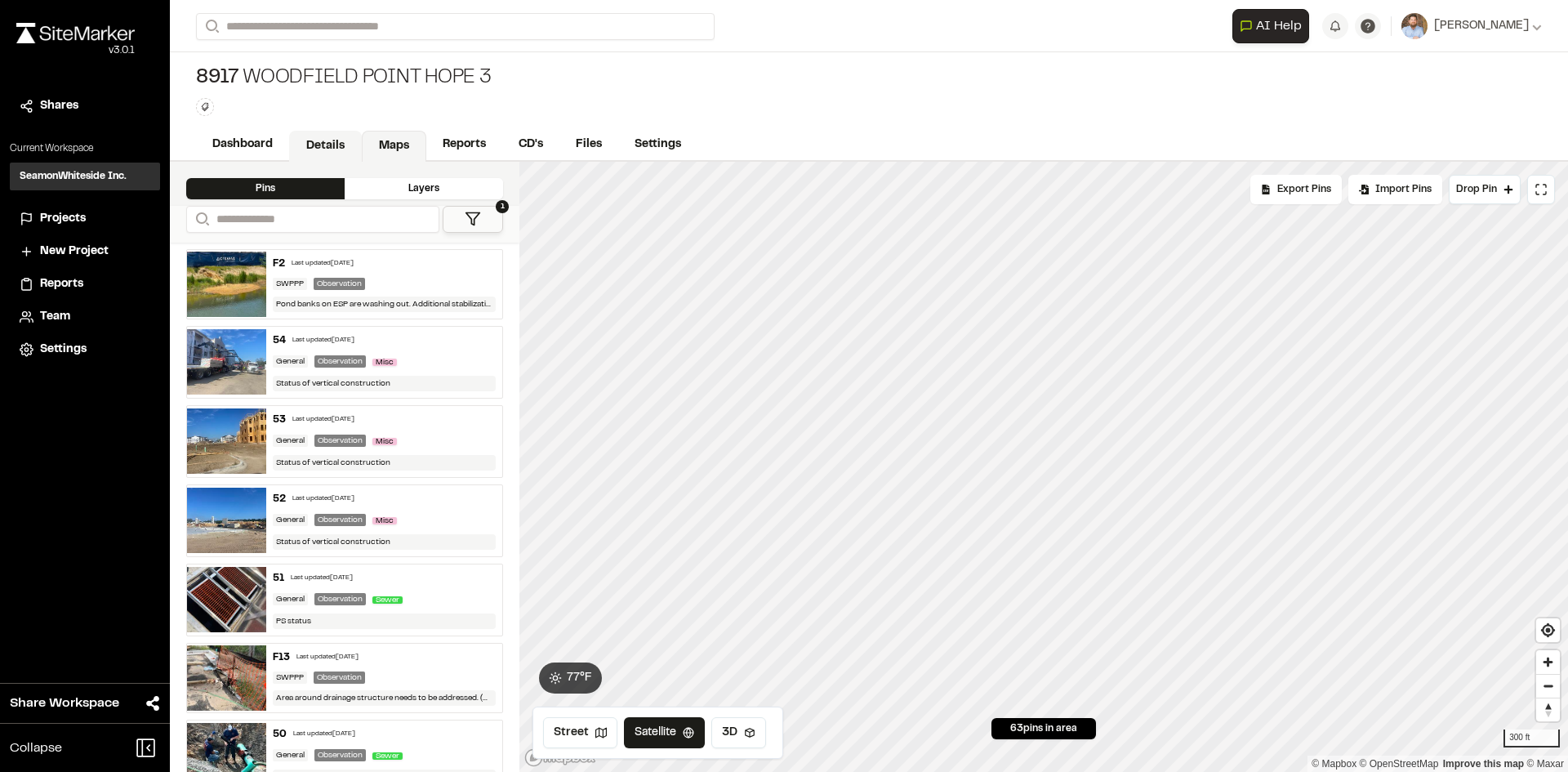
click at [327, 138] on link "Details" at bounding box center [326, 147] width 72 height 31
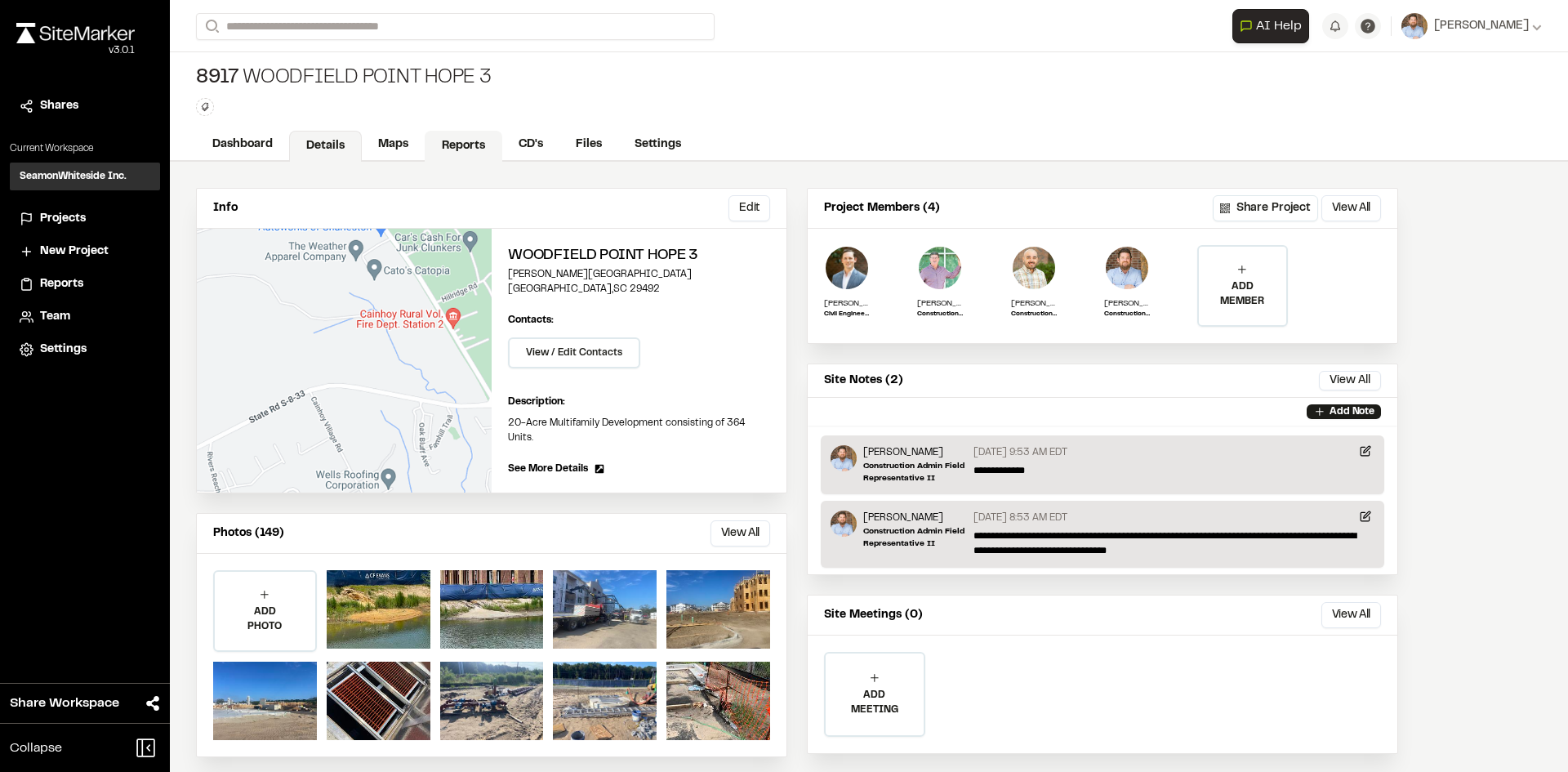
click at [474, 145] on link "Reports" at bounding box center [462, 147] width 77 height 31
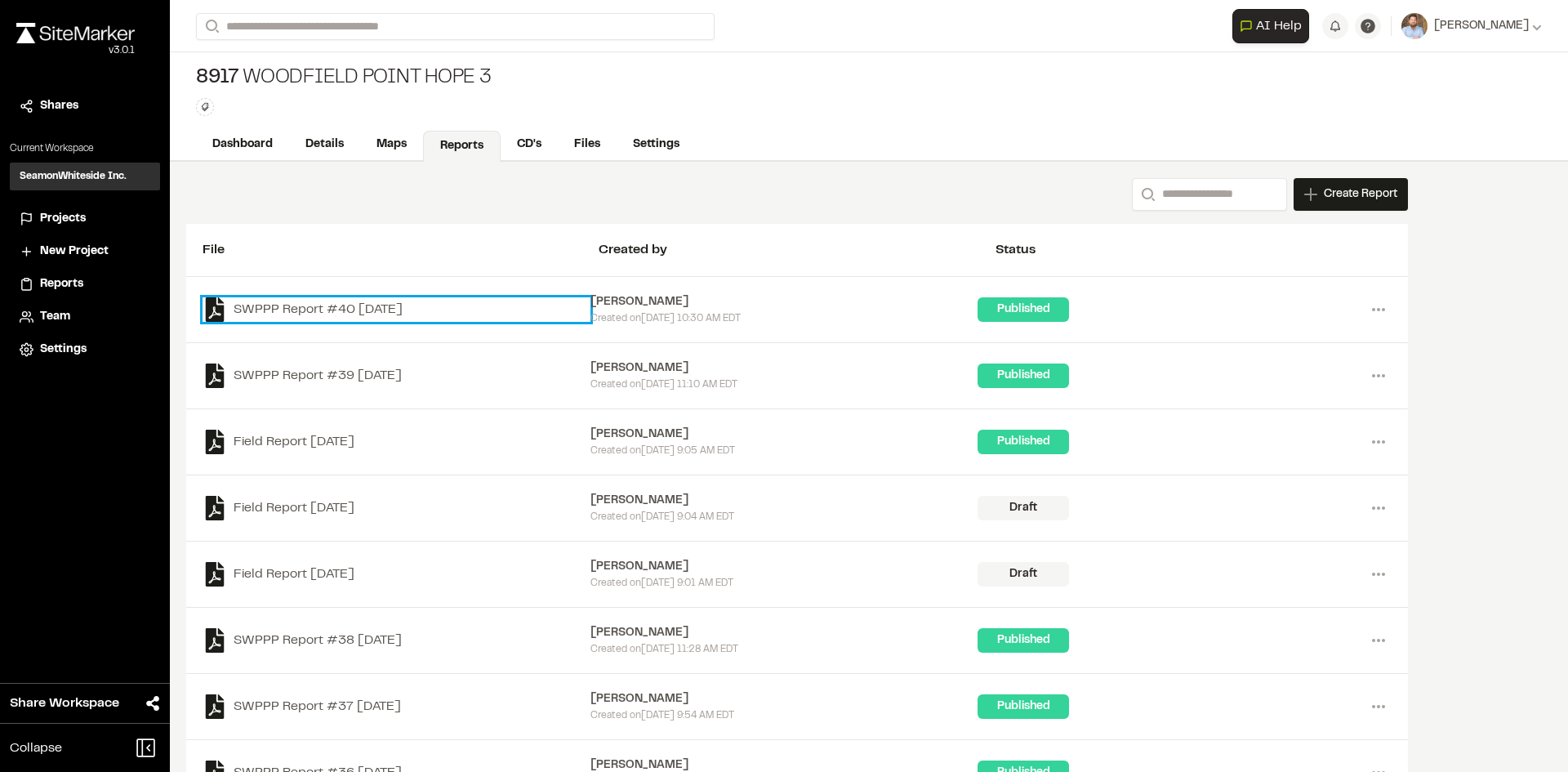
click at [408, 308] on link "SWPPP Report #40 [DATE]" at bounding box center [396, 309] width 388 height 24
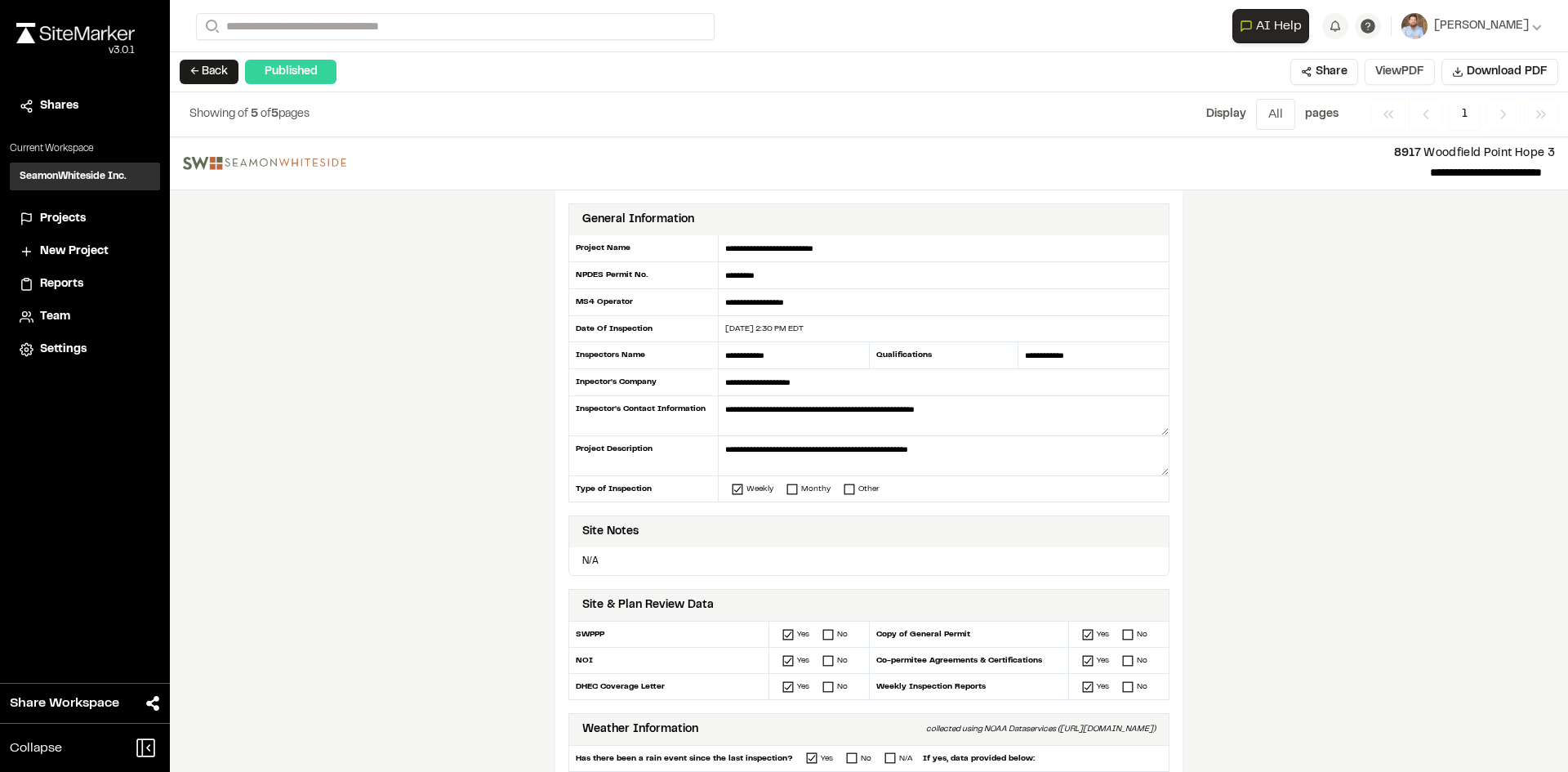
click at [1419, 78] on button "View PDF" at bounding box center [1400, 71] width 70 height 26
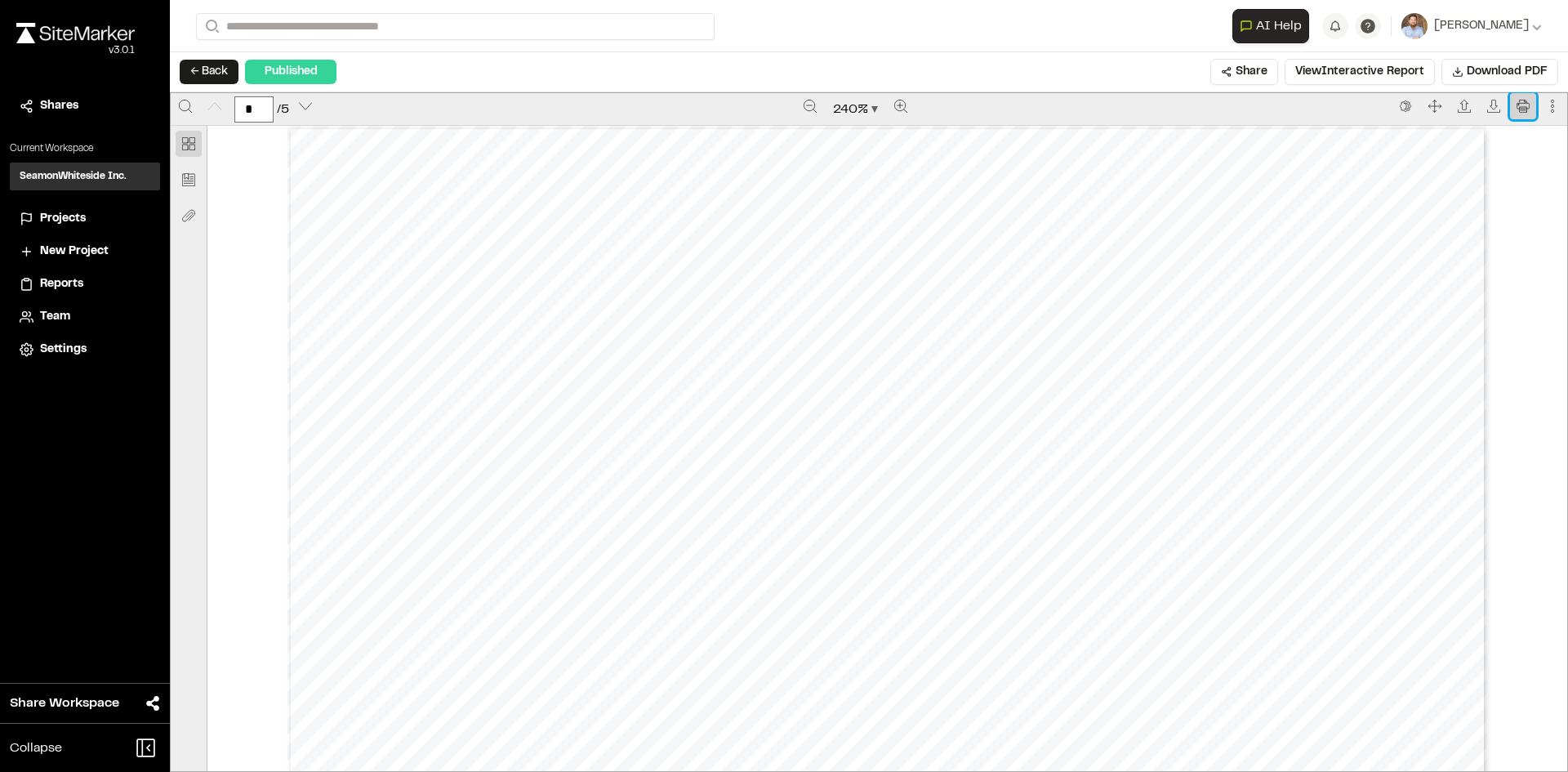
click at [1516, 107] on icon "Print" at bounding box center [1522, 106] width 13 height 13
click at [56, 216] on span "Projects" at bounding box center [63, 219] width 46 height 18
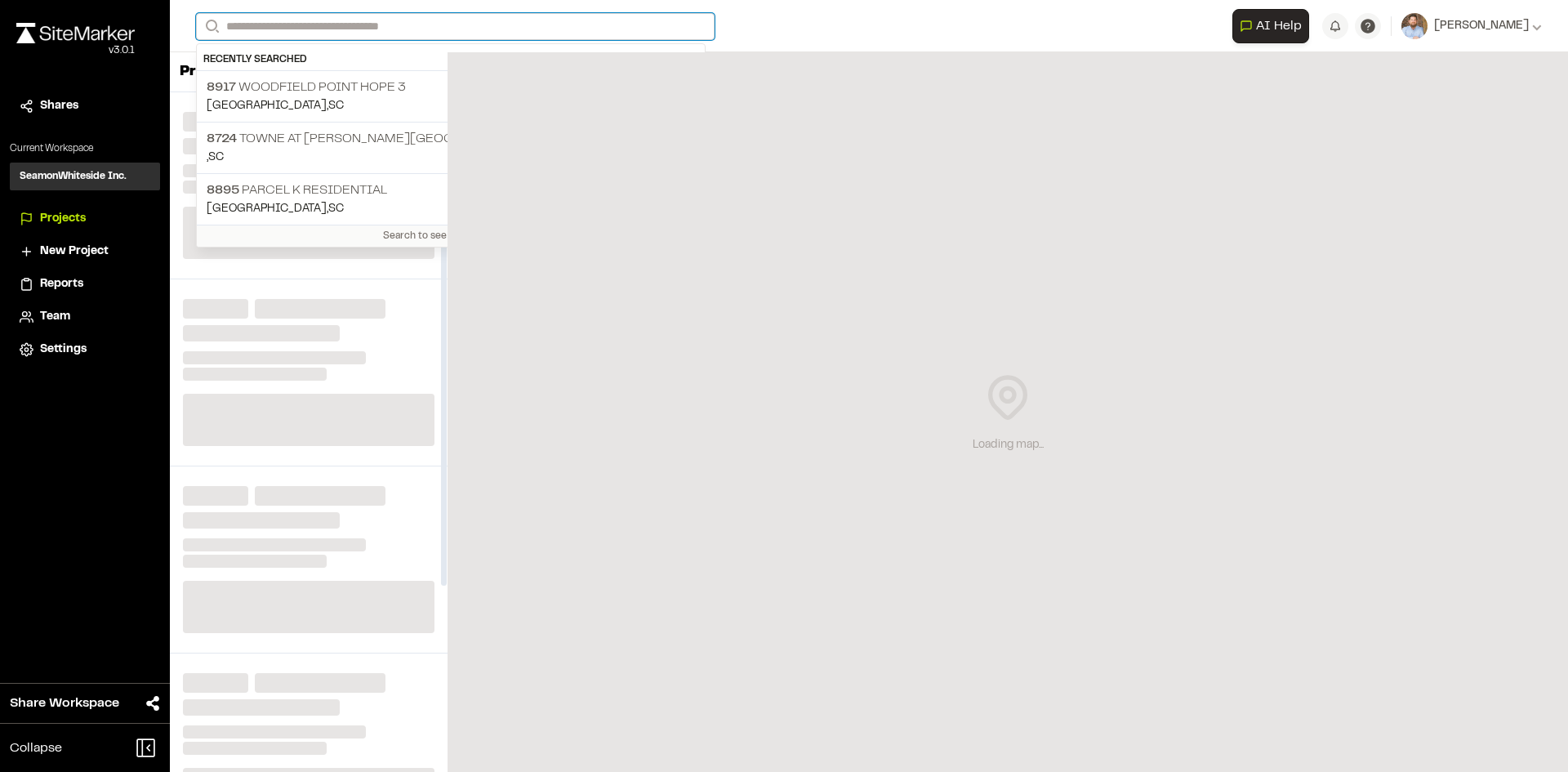
click at [324, 24] on input "Search" at bounding box center [456, 26] width 519 height 27
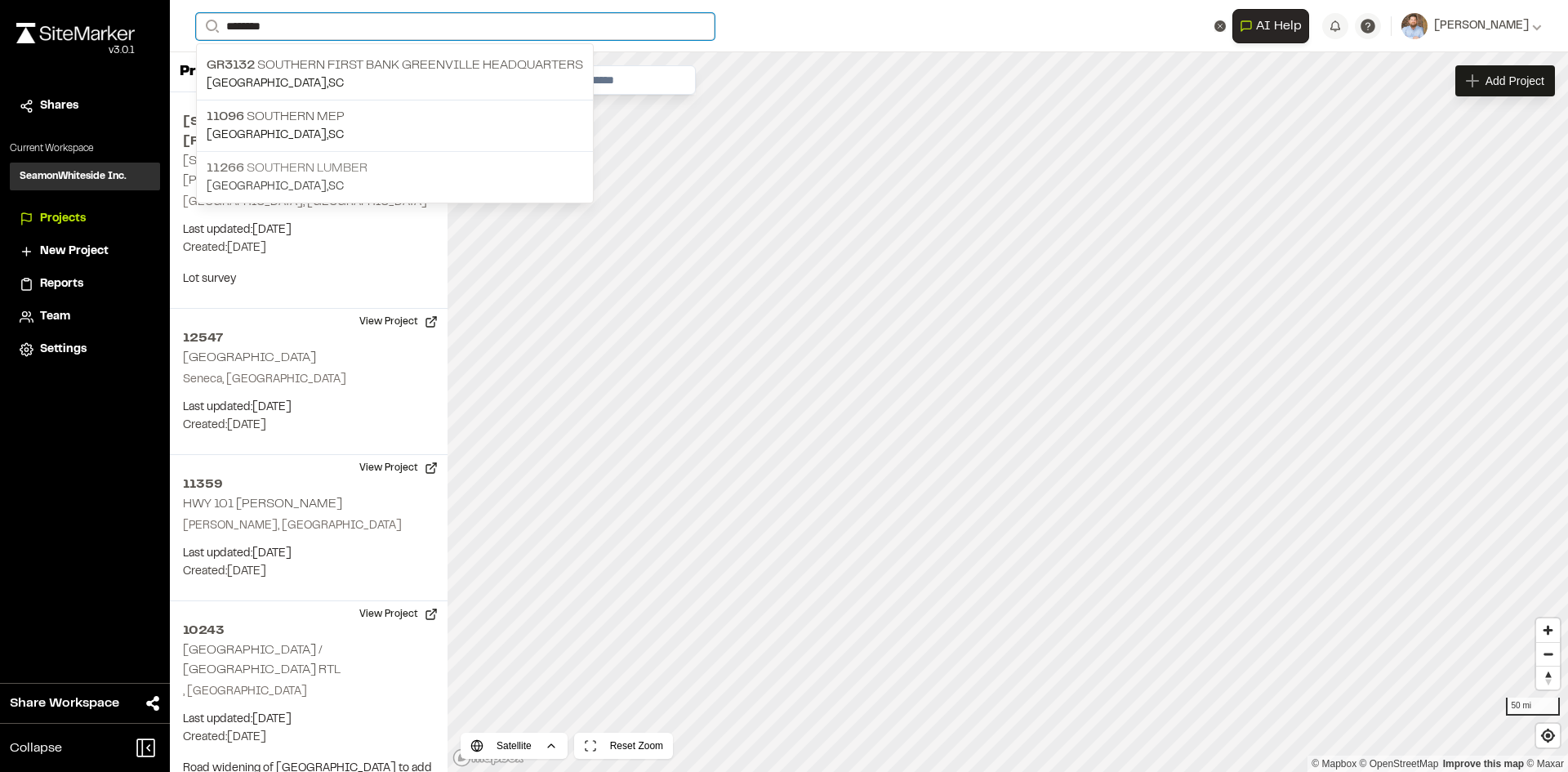
type input "********"
click at [367, 164] on p "11266 Southern Lumber" at bounding box center [394, 168] width 376 height 20
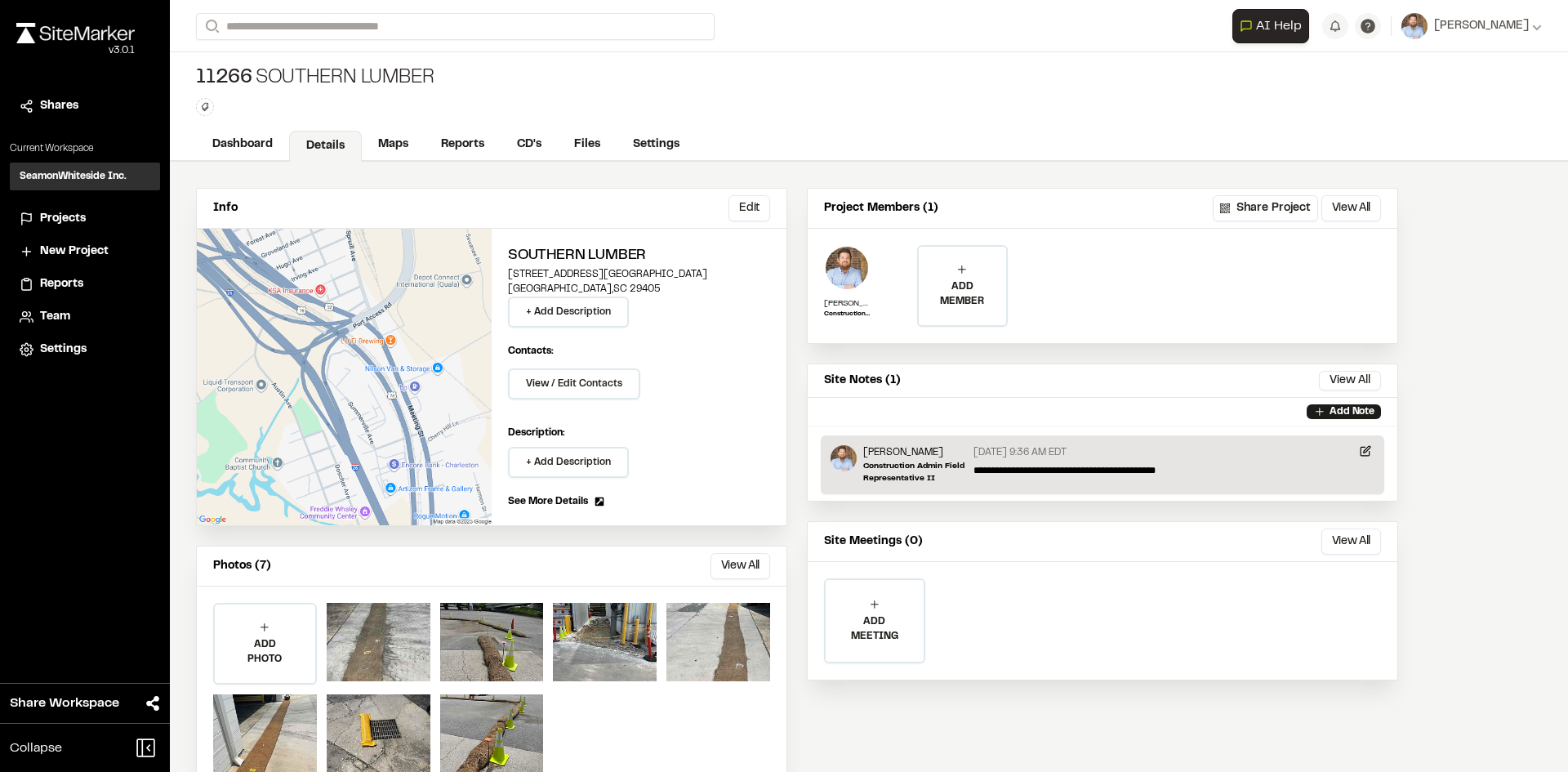
scroll to position [44, 0]
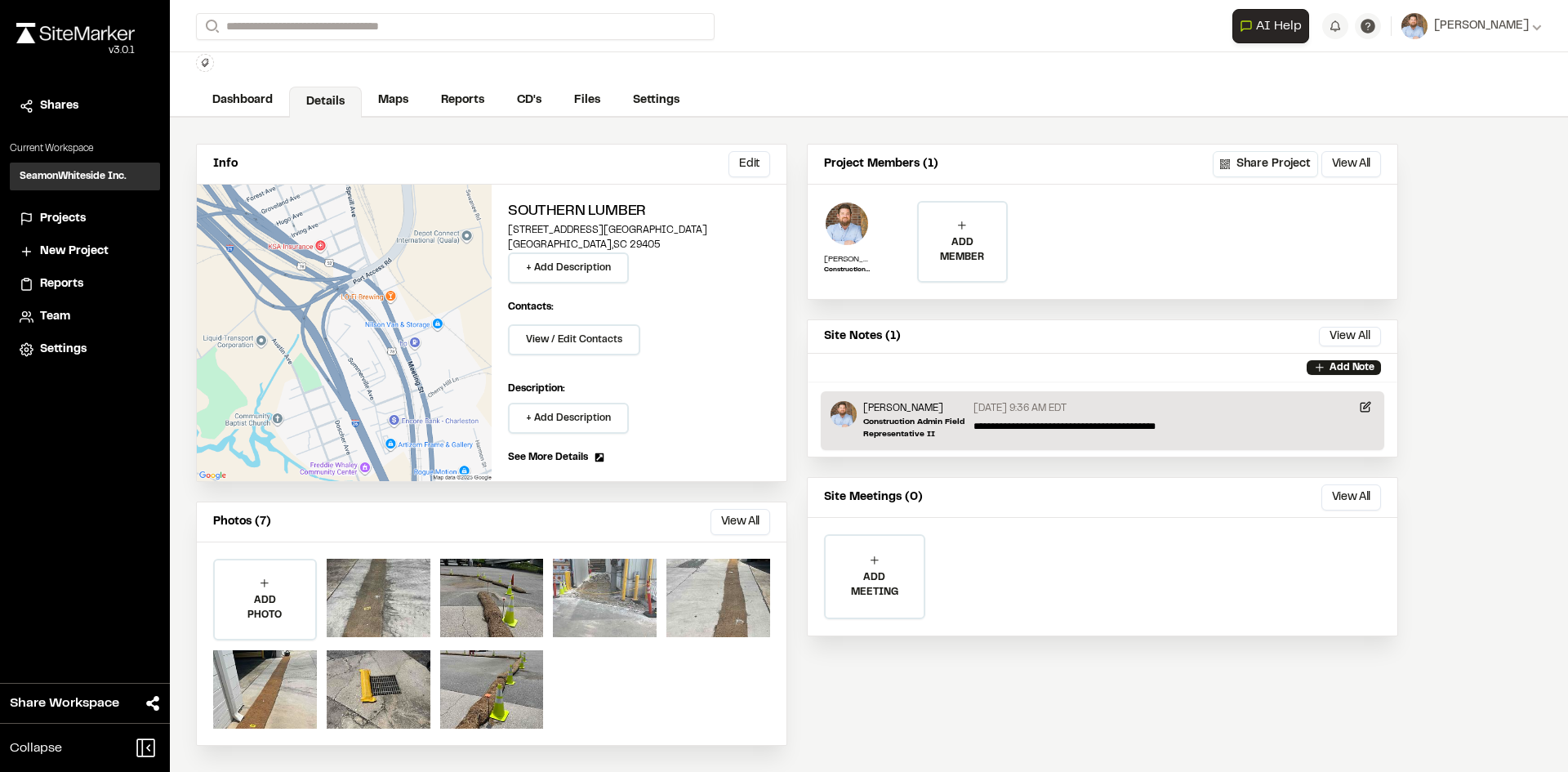
click at [598, 591] on div at bounding box center [605, 597] width 104 height 78
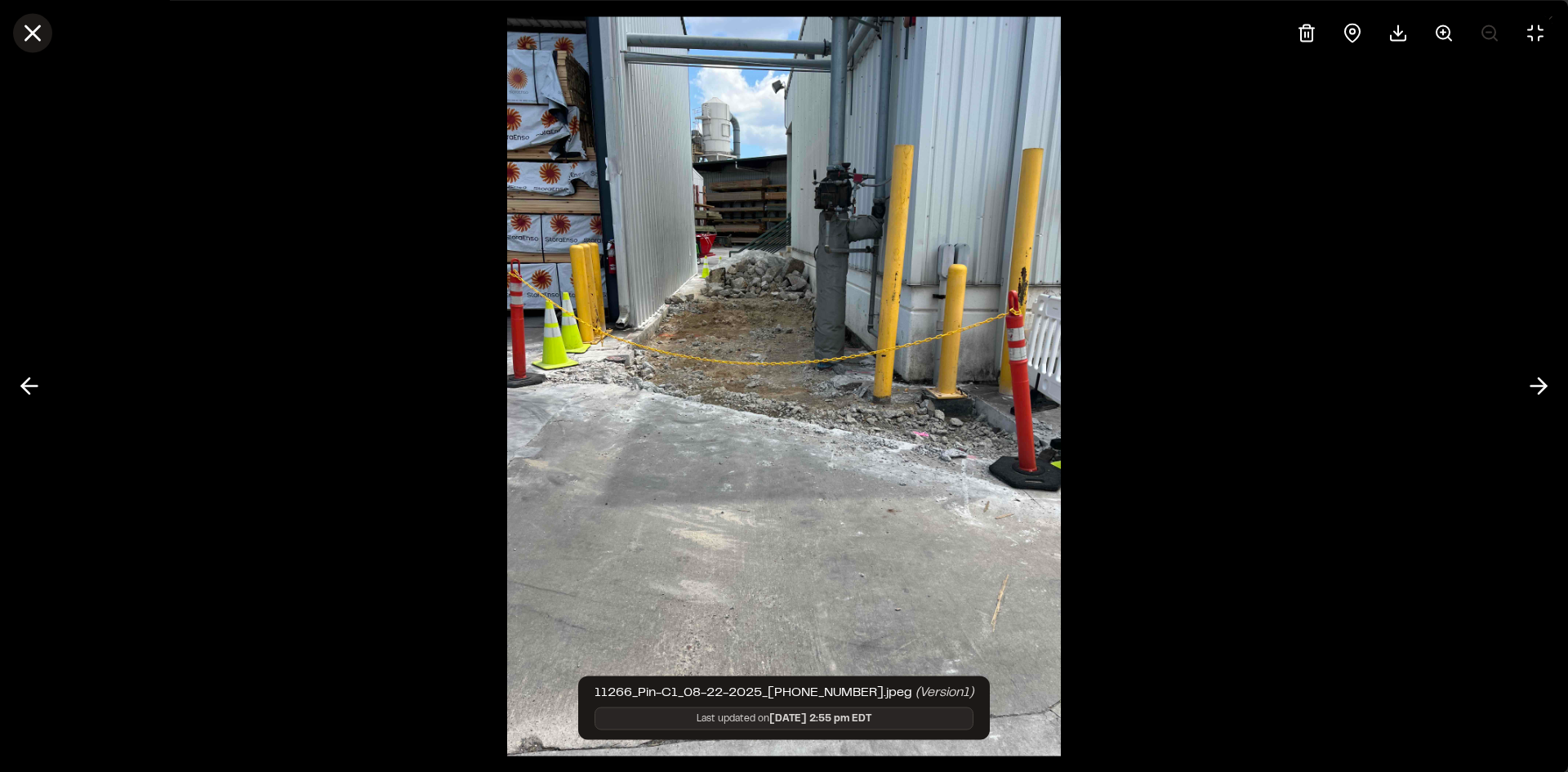
click at [36, 34] on line at bounding box center [33, 33] width 14 height 14
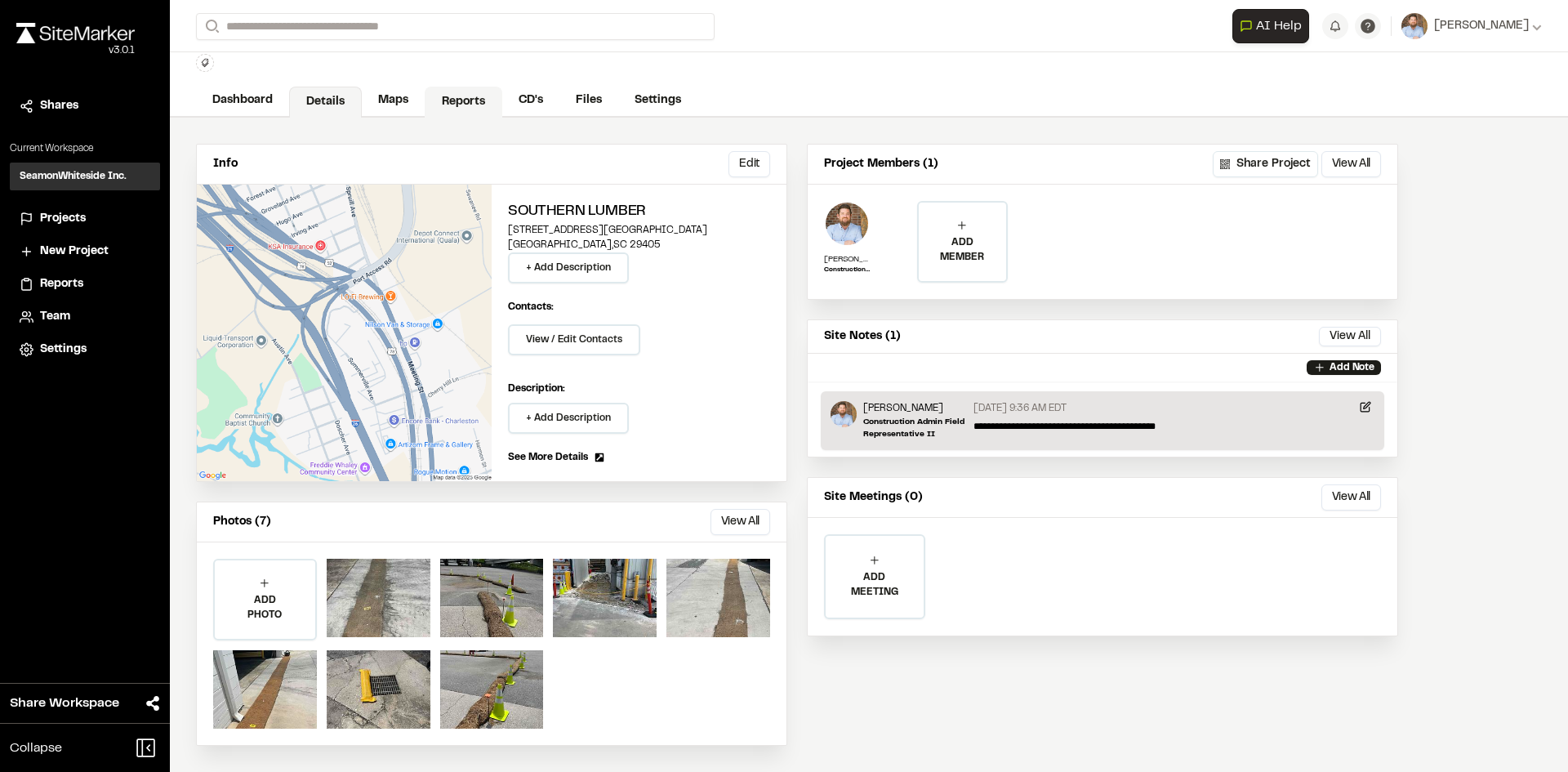
click at [464, 99] on link "Reports" at bounding box center [462, 103] width 77 height 31
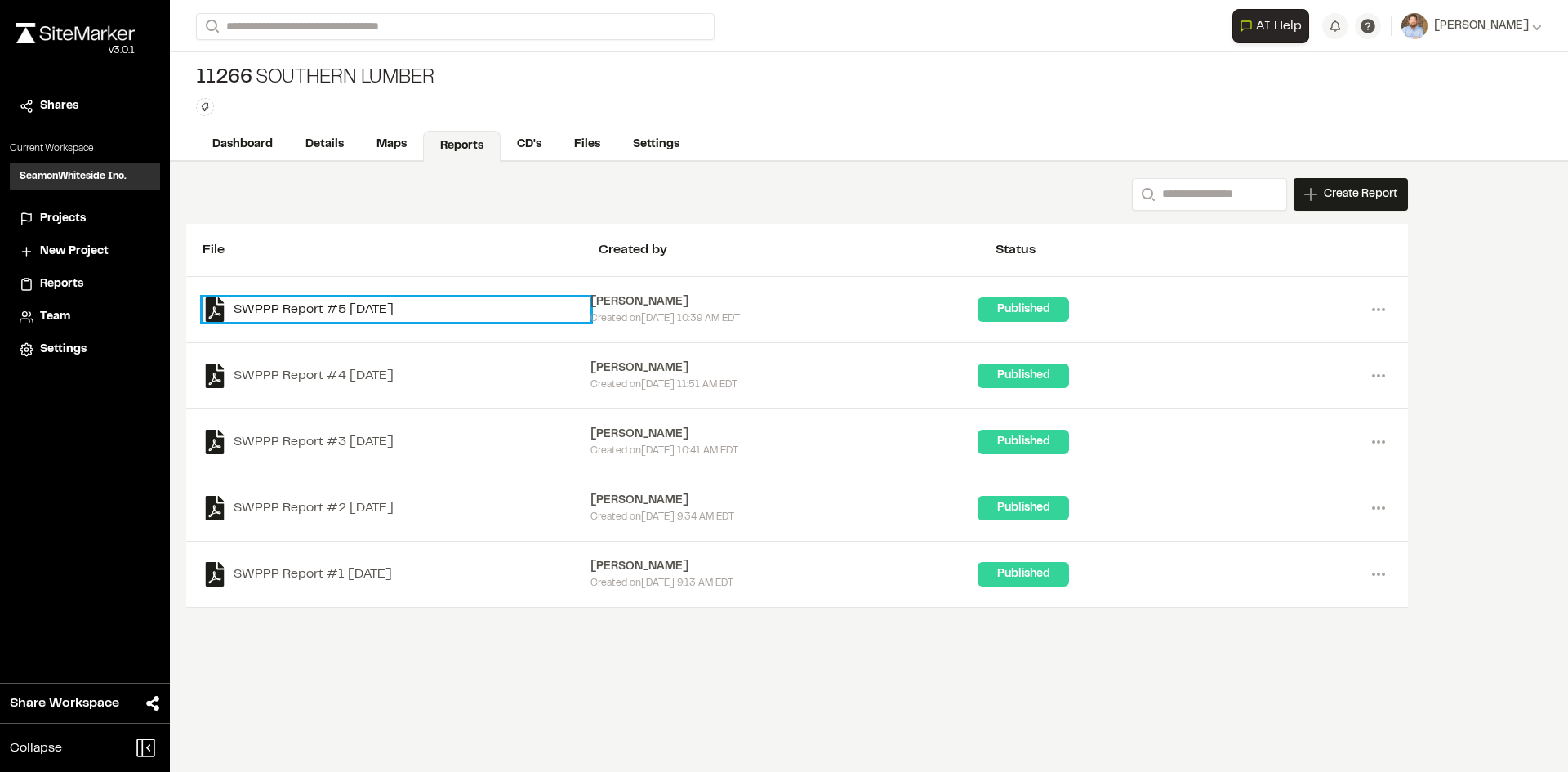
click at [424, 310] on link "SWPPP Report #5 [DATE]" at bounding box center [396, 309] width 388 height 24
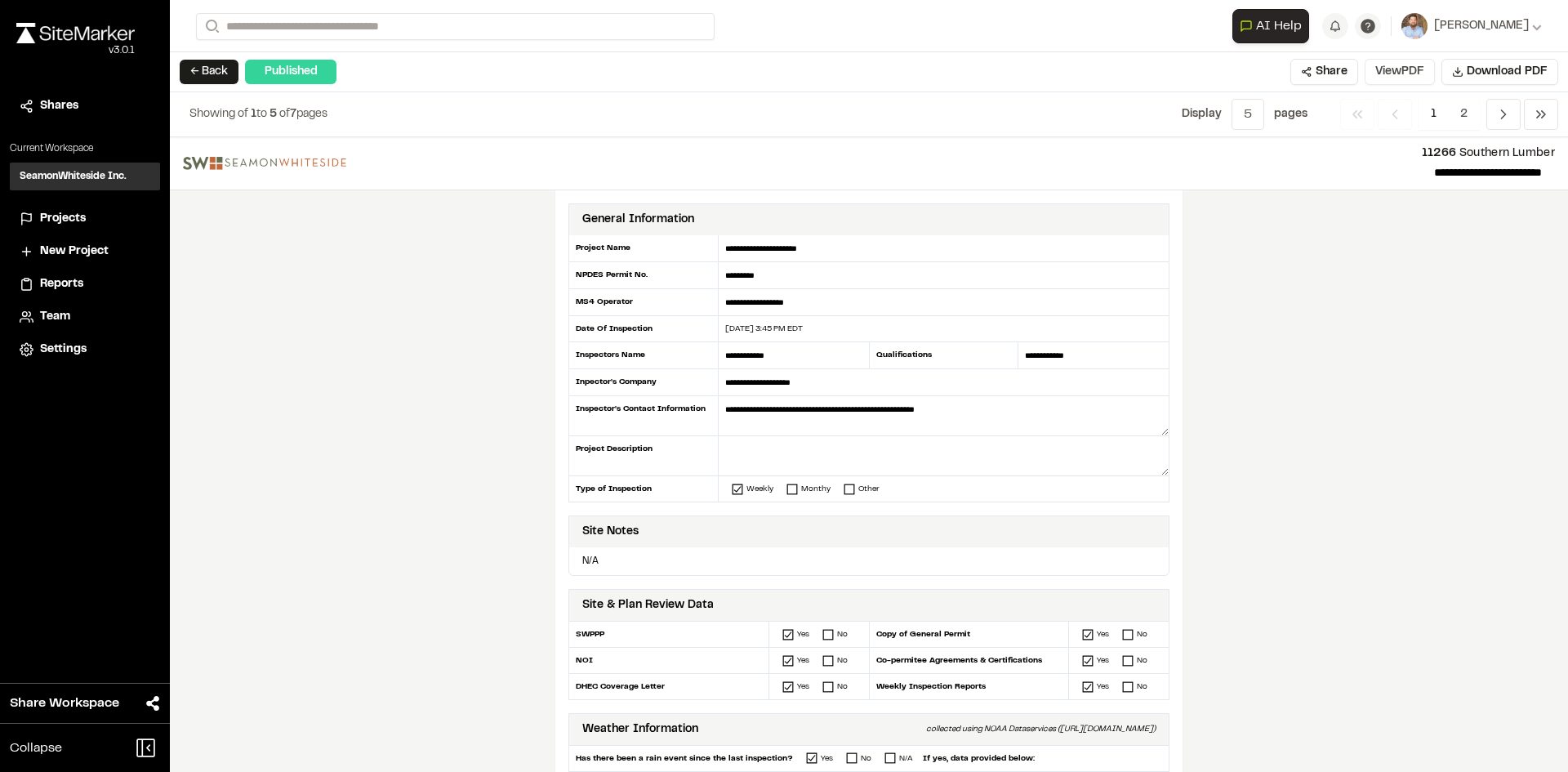
click at [1399, 72] on button "View PDF" at bounding box center [1400, 71] width 70 height 26
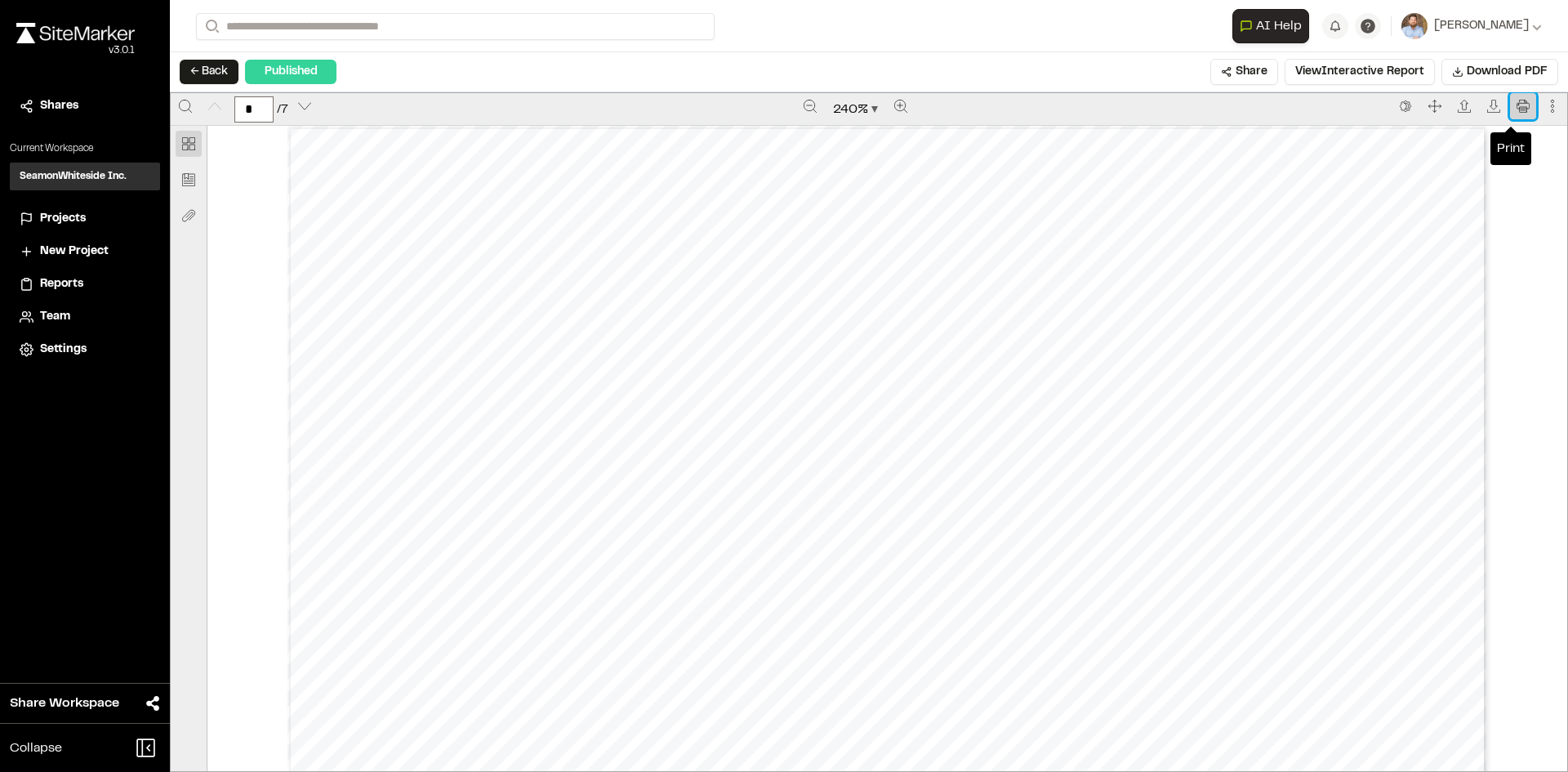
click at [1516, 108] on icon "Print" at bounding box center [1522, 106] width 13 height 13
click at [74, 218] on span "Projects" at bounding box center [63, 219] width 46 height 18
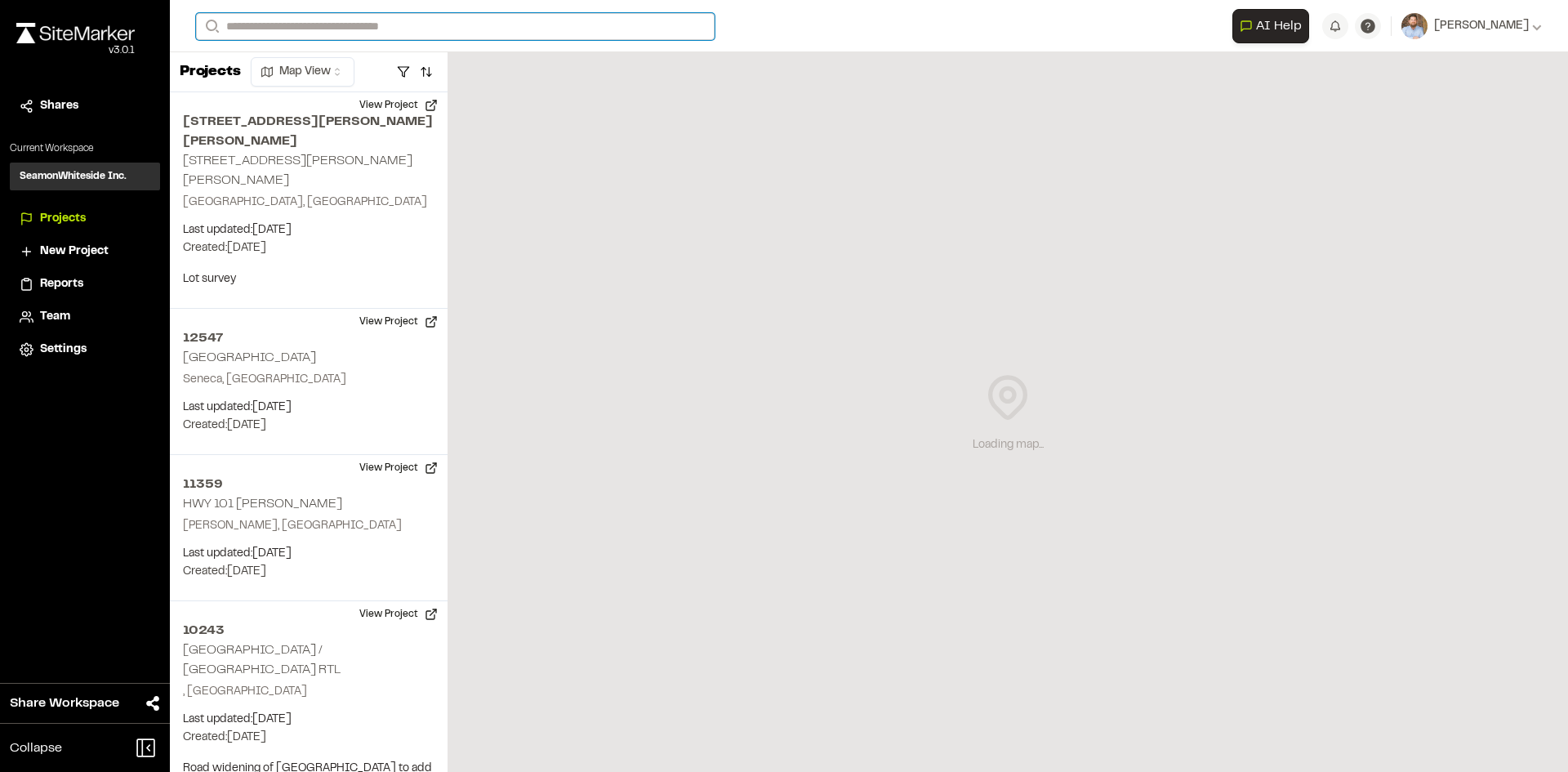
click at [250, 27] on input "Search" at bounding box center [456, 26] width 519 height 27
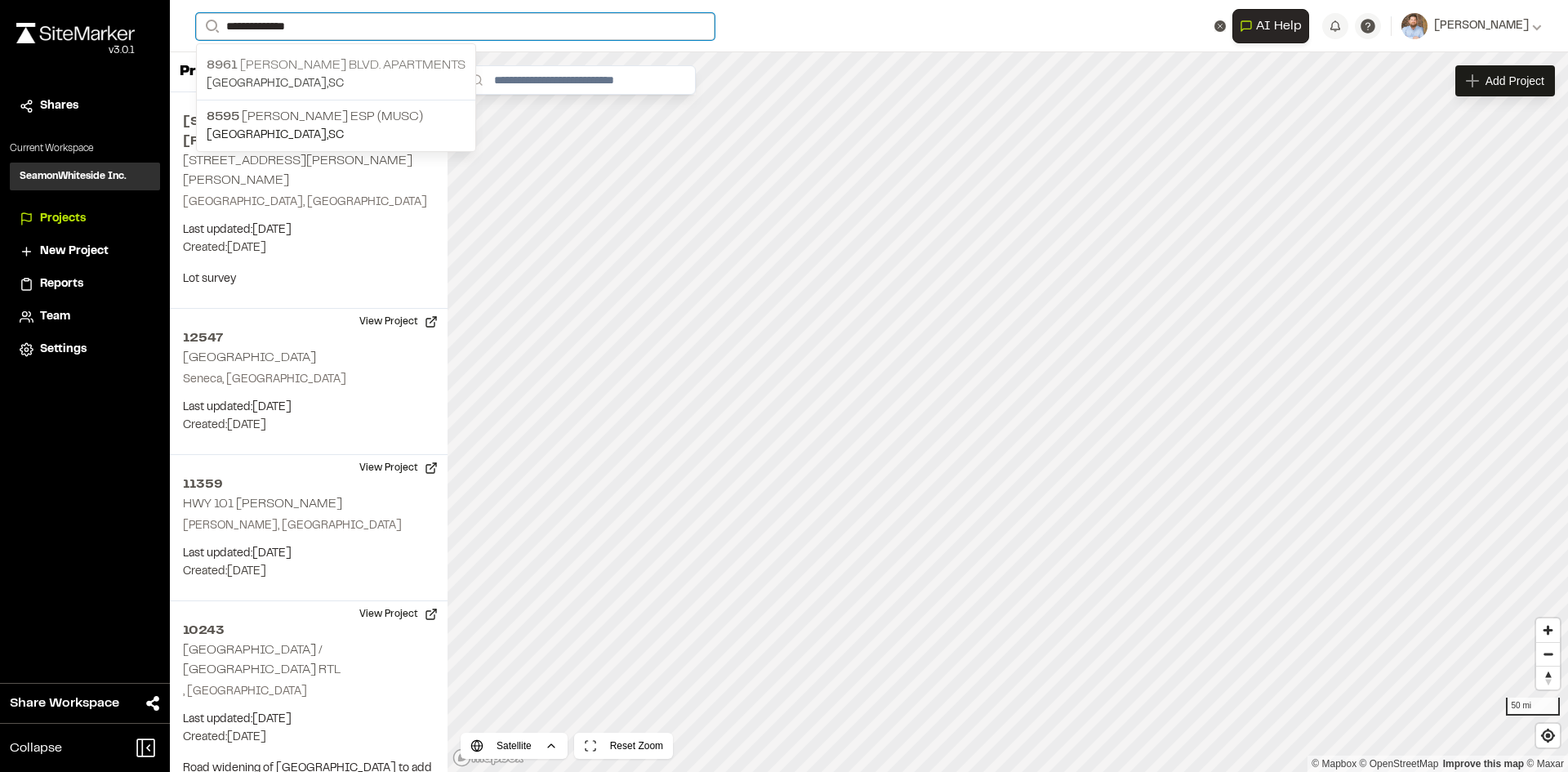
type input "**********"
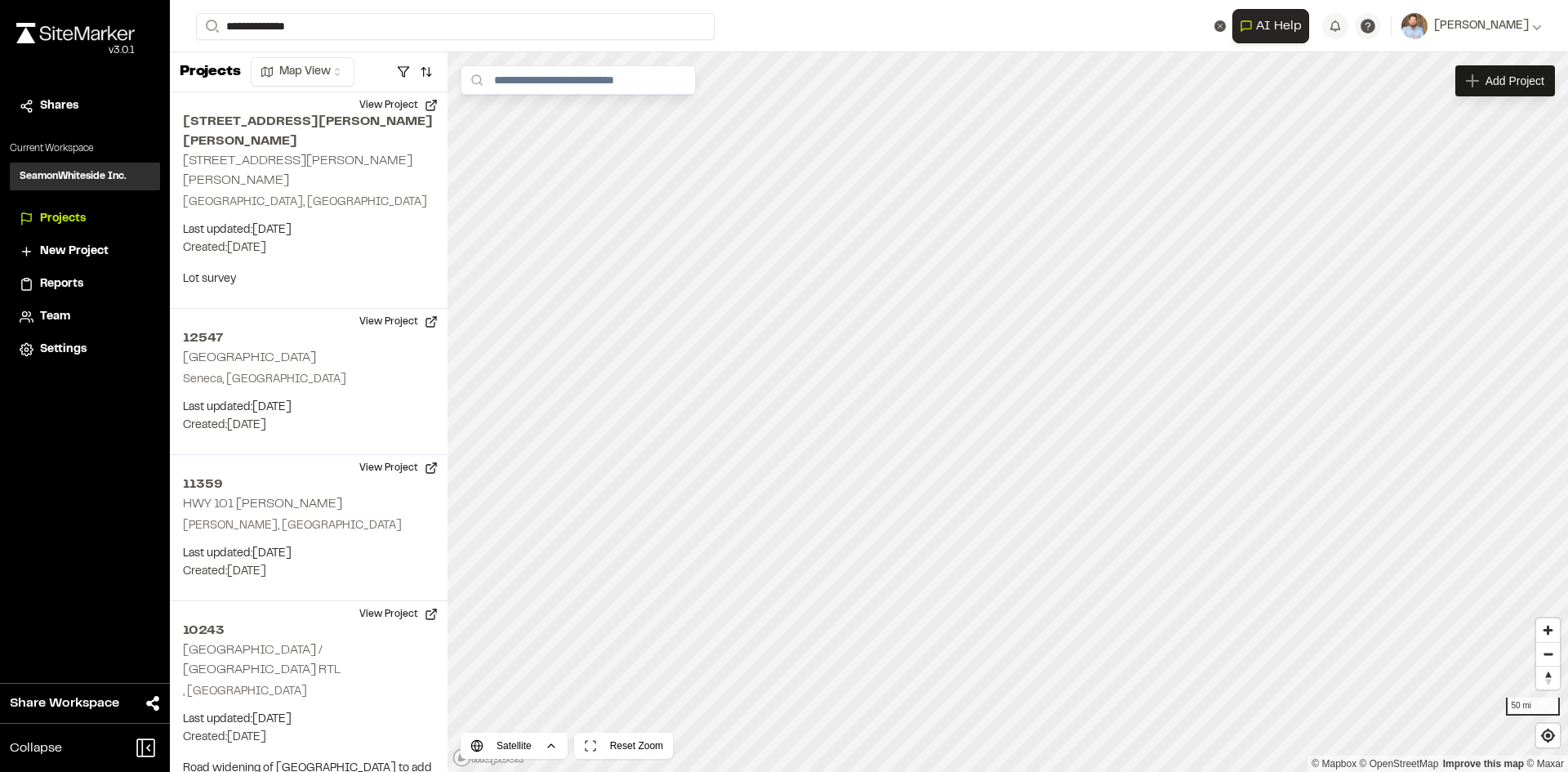
click at [382, 65] on p "[STREET_ADDRESS][PERSON_NAME] Apartments" at bounding box center [335, 65] width 259 height 20
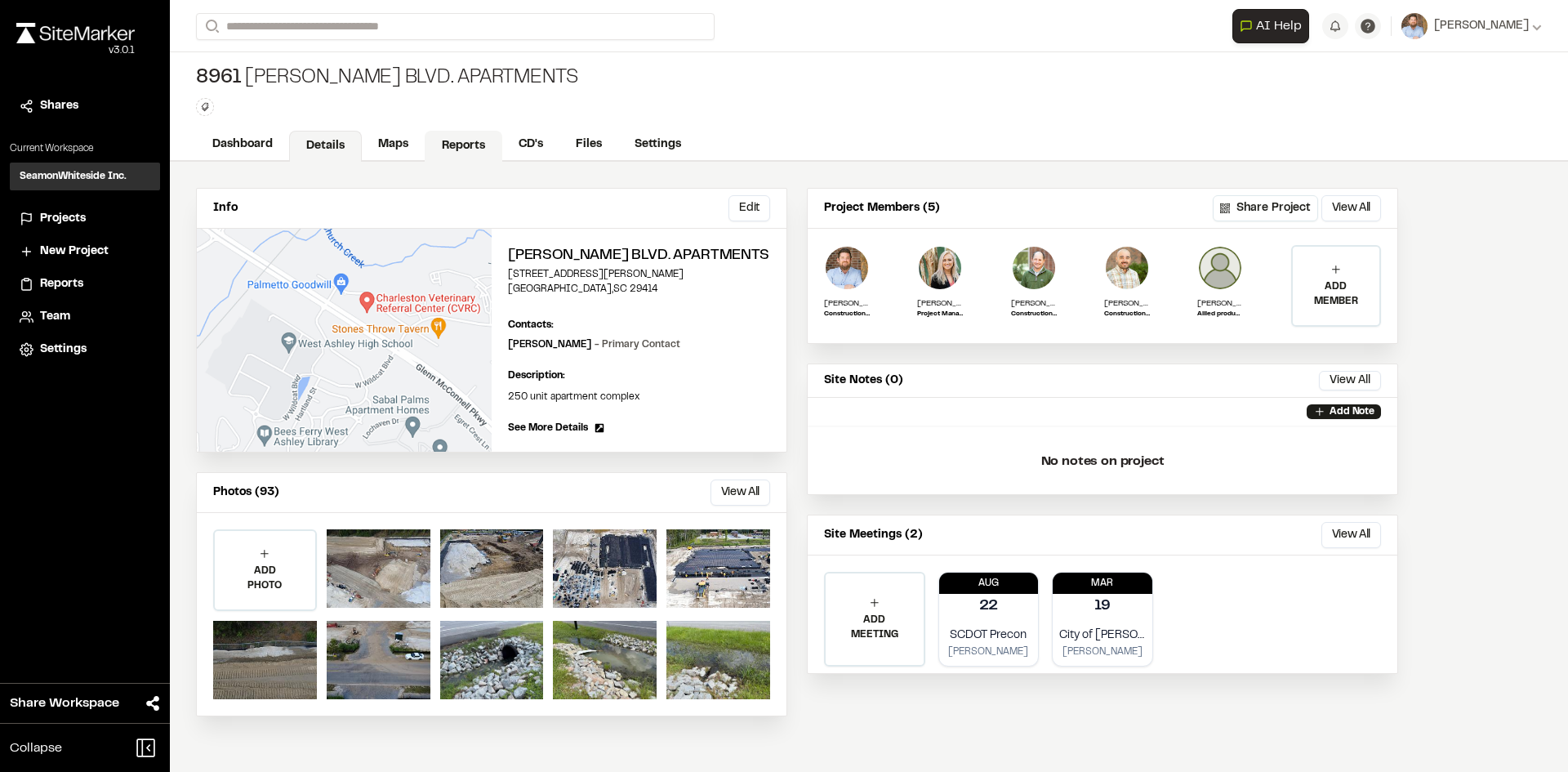
click at [463, 151] on link "Reports" at bounding box center [462, 147] width 77 height 31
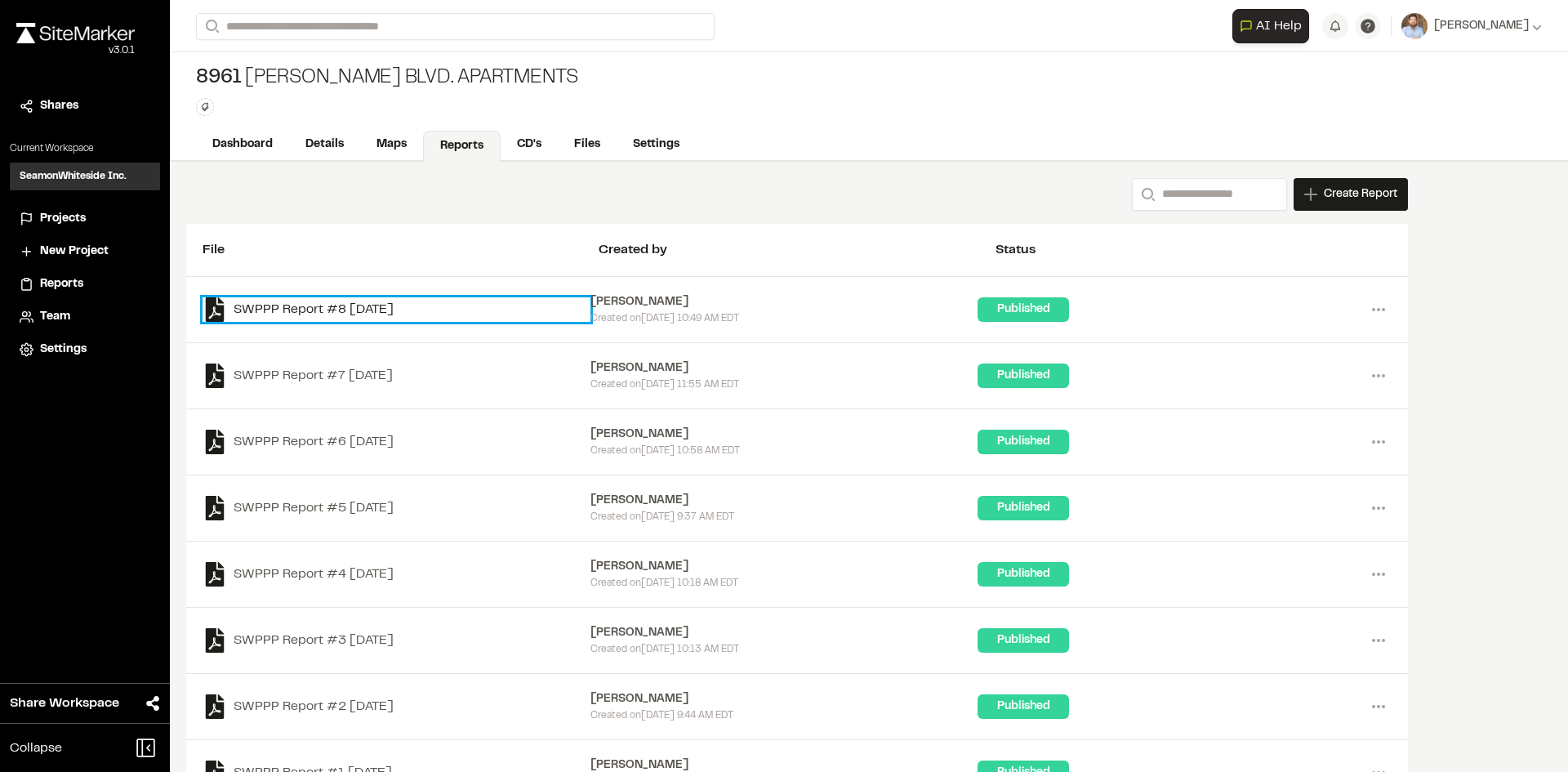
click at [384, 309] on link "SWPPP Report #8 [DATE]" at bounding box center [396, 309] width 388 height 24
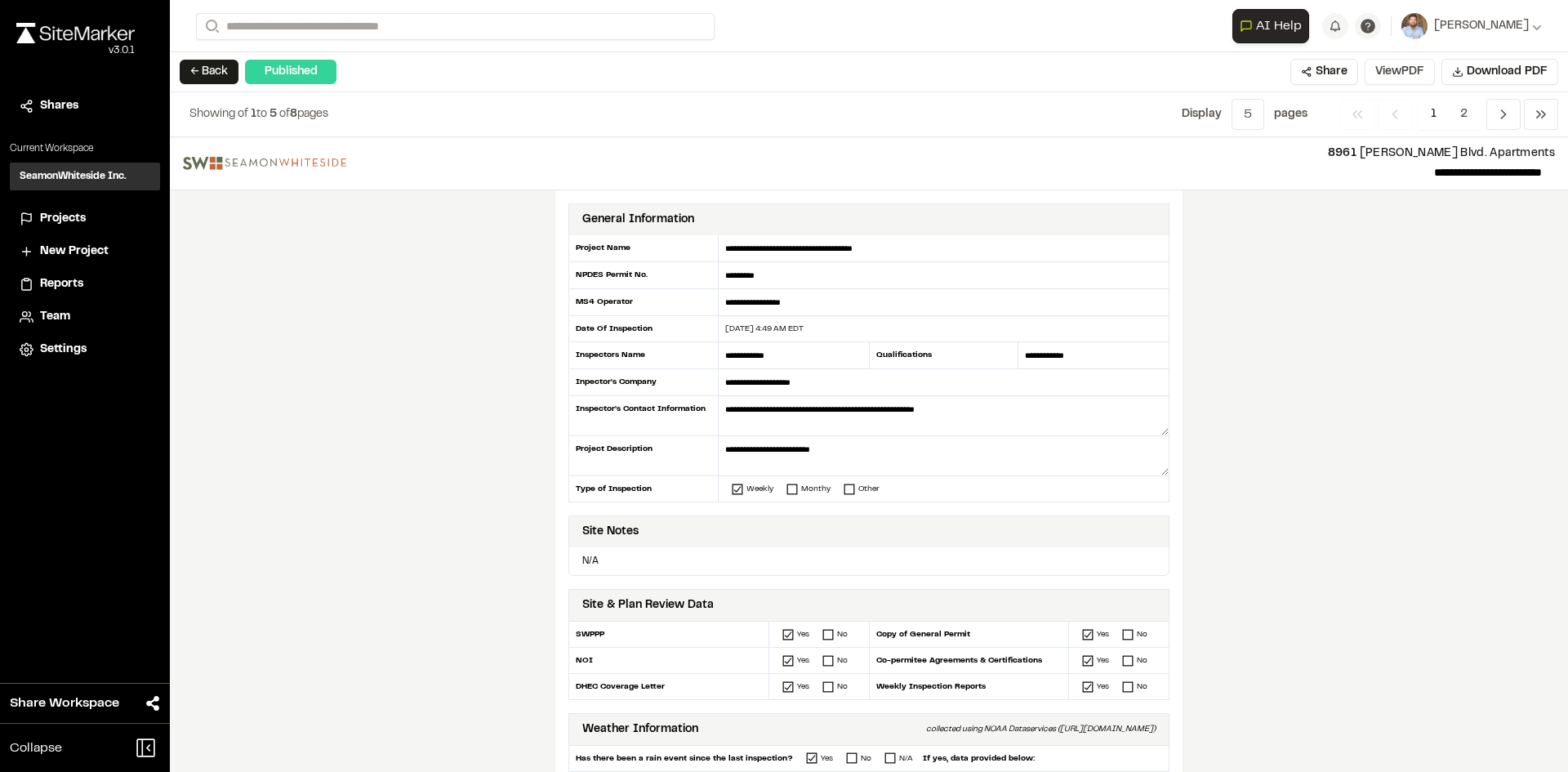
click at [1413, 68] on button "View PDF" at bounding box center [1400, 71] width 70 height 26
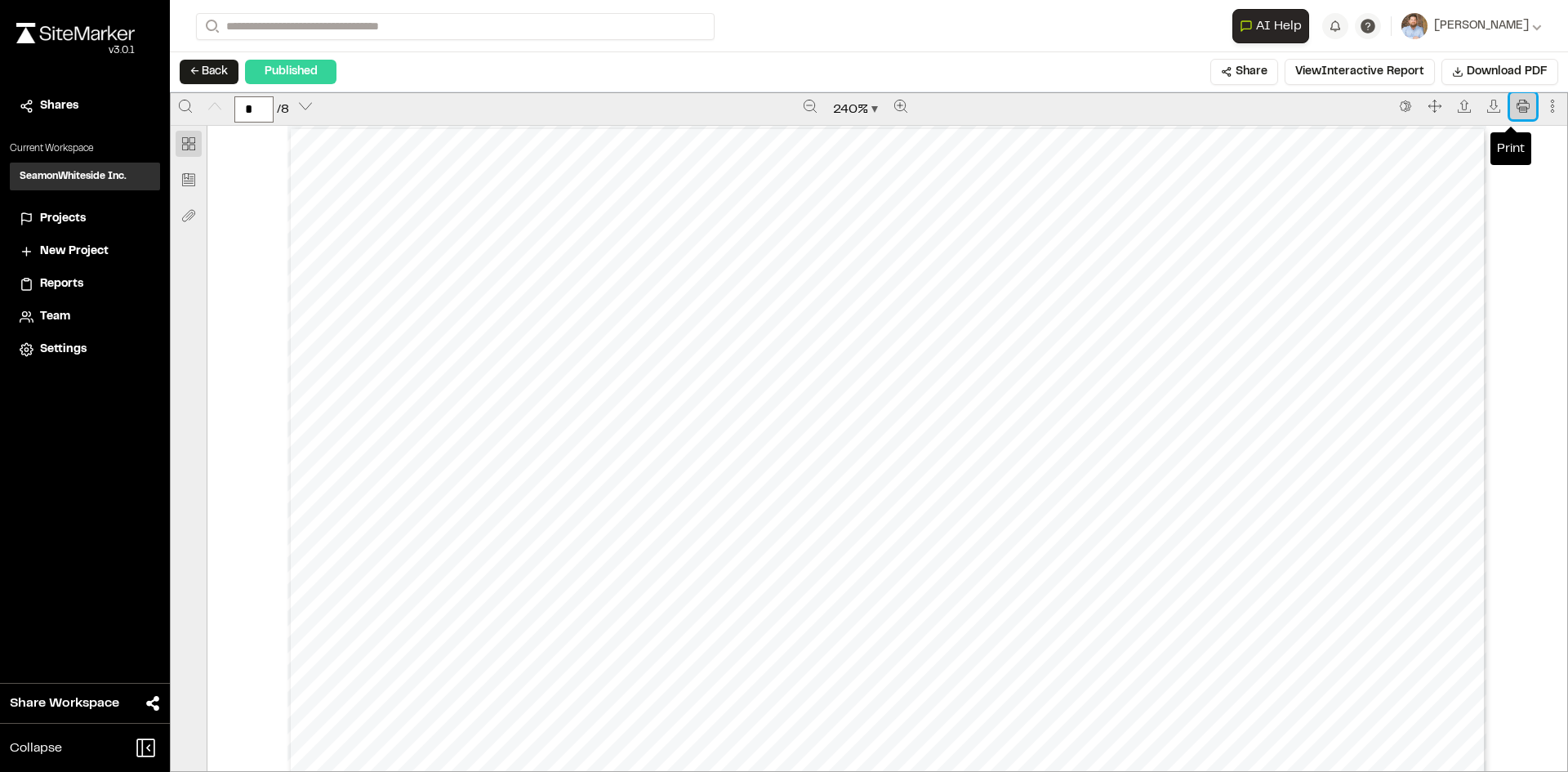
click at [1516, 107] on icon "Print" at bounding box center [1522, 106] width 13 height 13
click at [76, 223] on span "Projects" at bounding box center [63, 219] width 46 height 18
